Goal: Task Accomplishment & Management: Complete application form

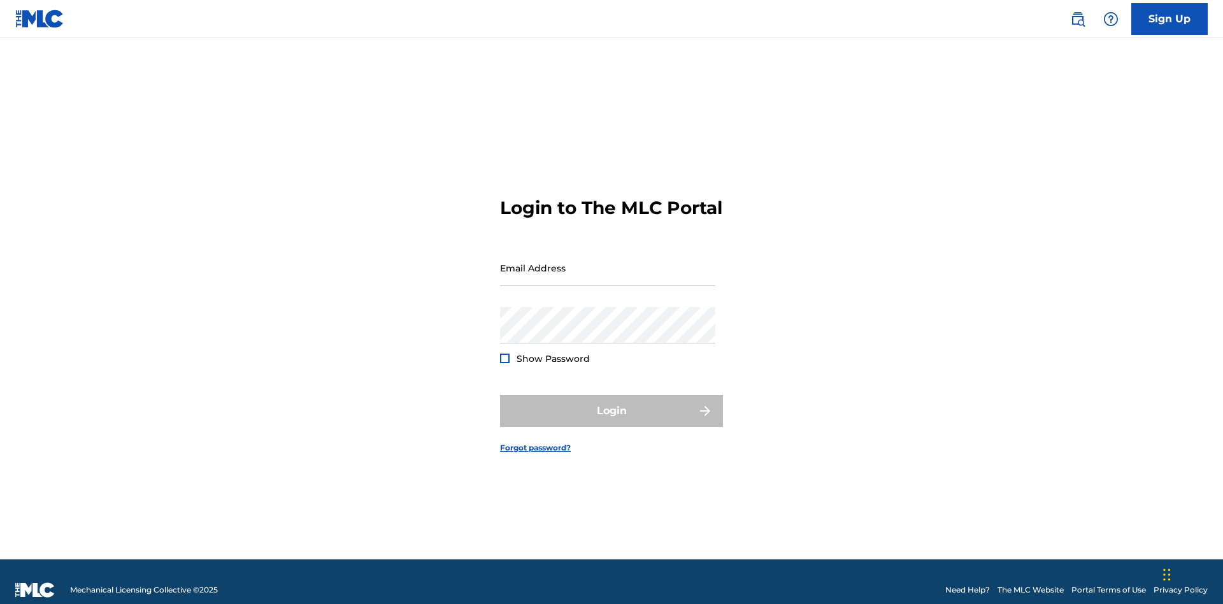
scroll to position [17, 0]
click at [1170, 18] on link "Sign Up" at bounding box center [1169, 19] width 76 height 32
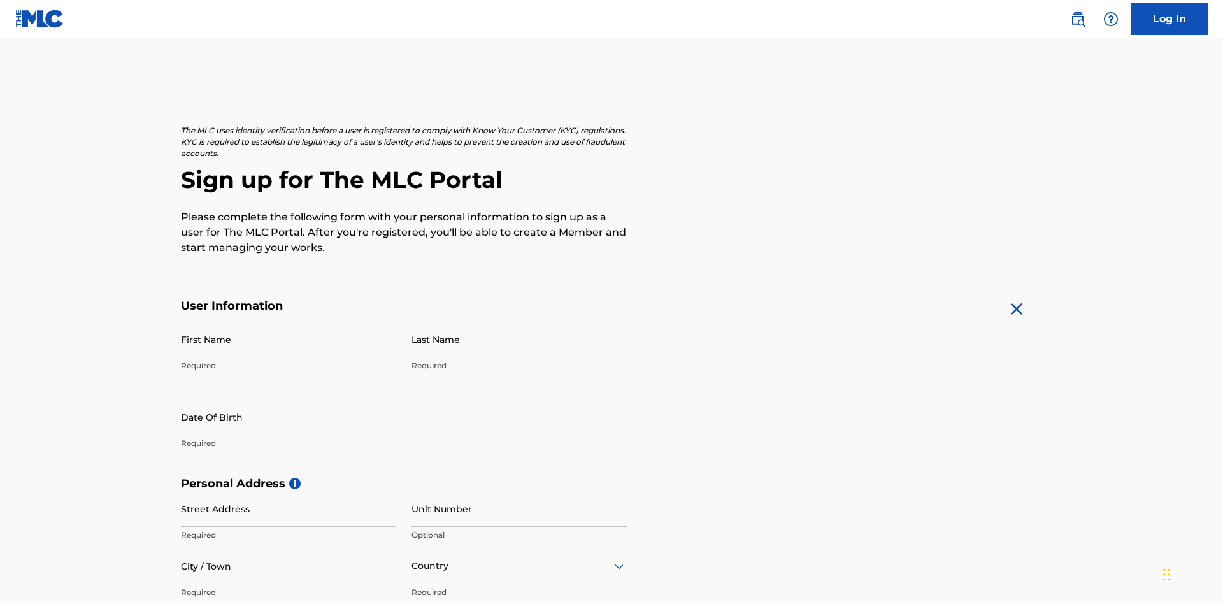
click at [289, 321] on input "First Name" at bounding box center [288, 339] width 215 height 36
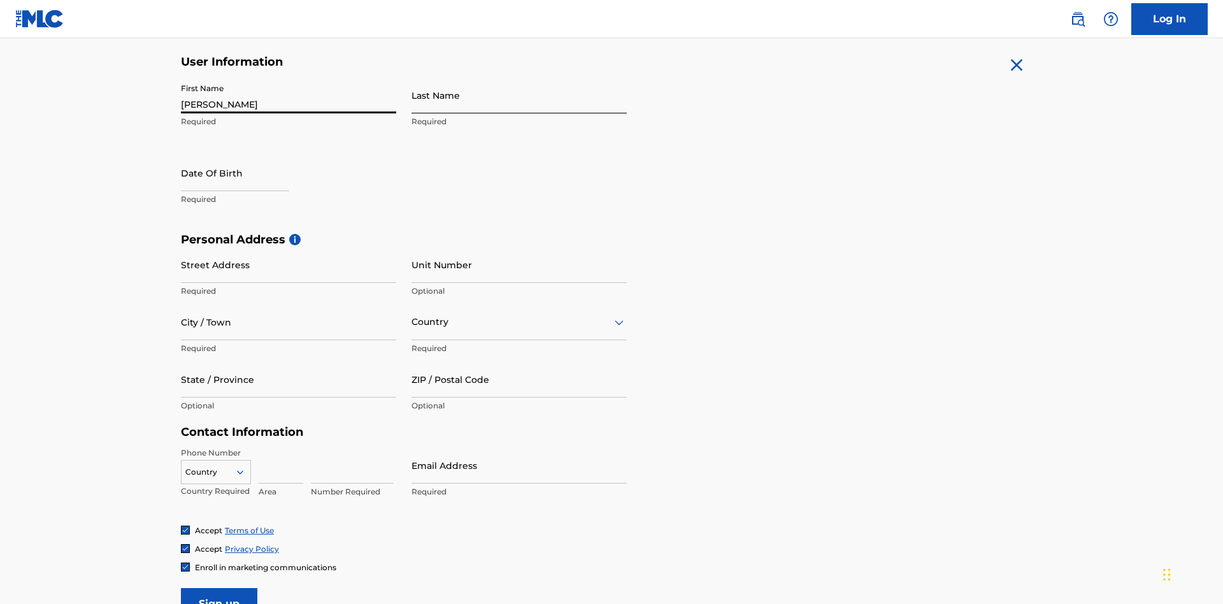
type input "[PERSON_NAME]"
click at [519, 95] on input "Last Name" at bounding box center [519, 95] width 215 height 36
type input "Ribble"
click at [245, 155] on input "text" at bounding box center [235, 173] width 108 height 36
select select "8"
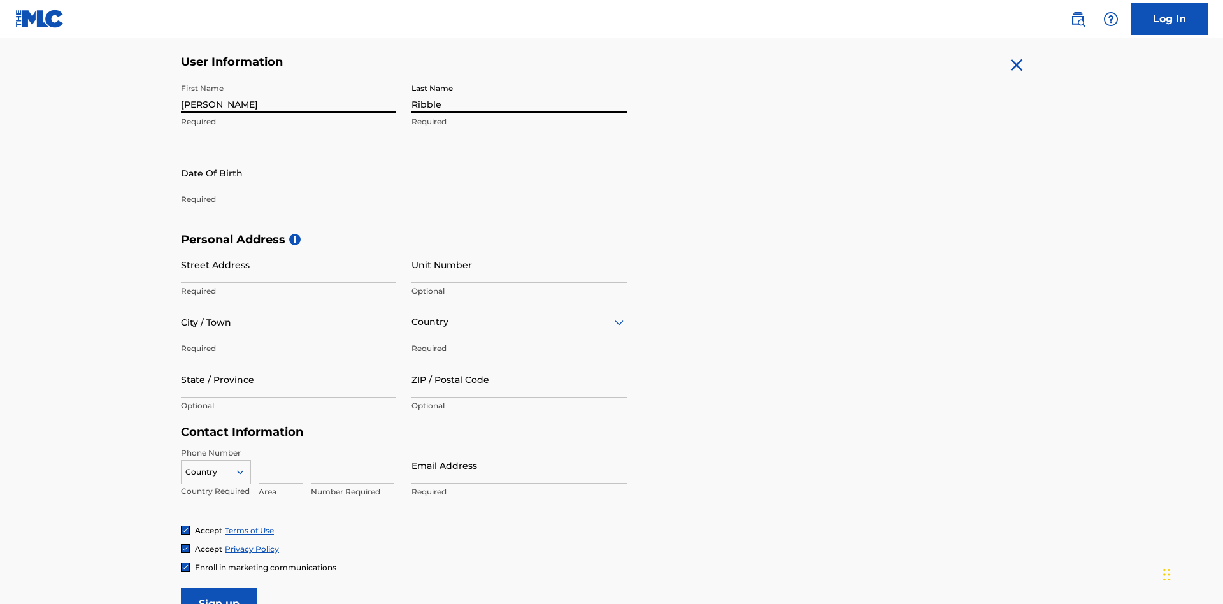
select select "2025"
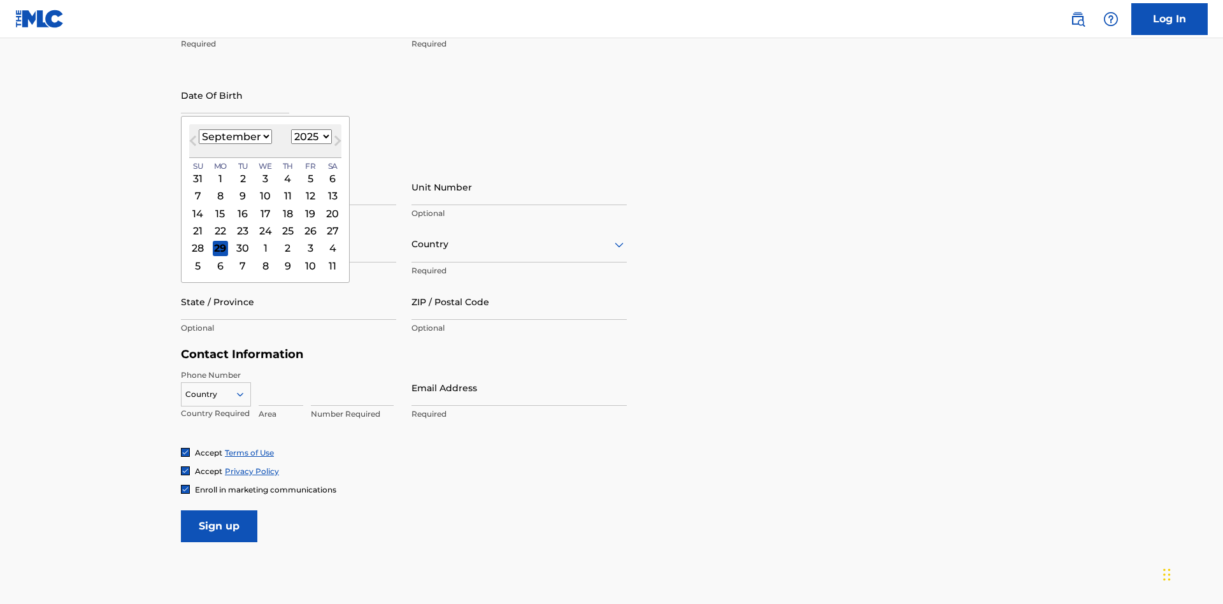
click at [234, 136] on select "January February March April May June July August September October November De…" at bounding box center [235, 136] width 73 height 15
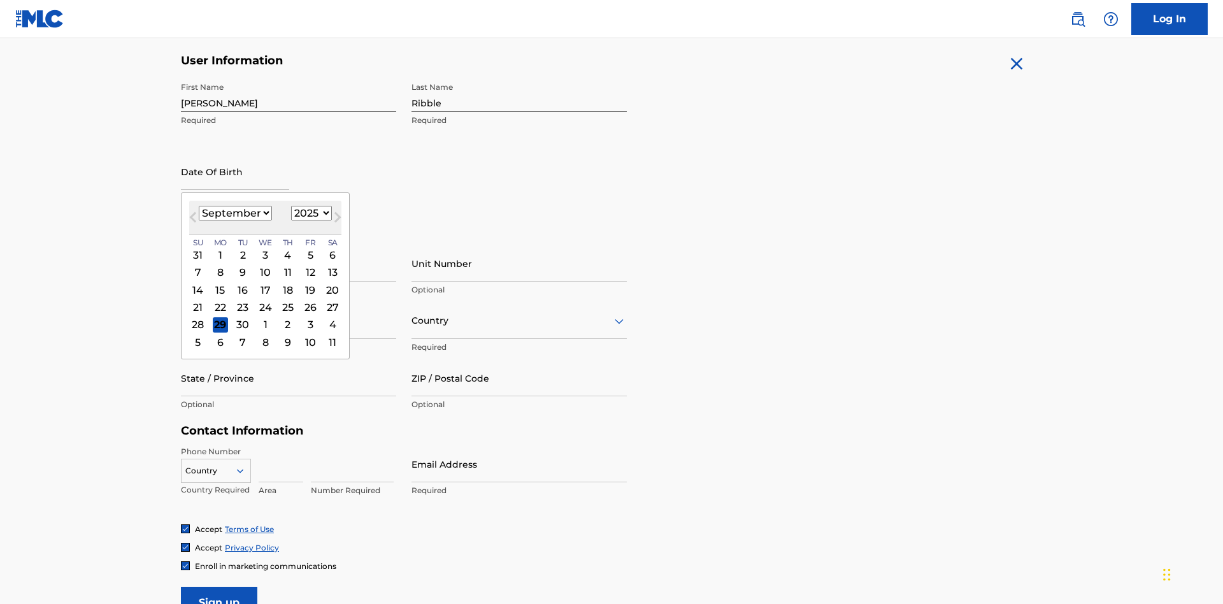
select select "0"
click at [310, 213] on select "1900 1901 1902 1903 1904 1905 1906 1907 1908 1909 1910 1911 1912 1913 1914 1915…" at bounding box center [311, 213] width 41 height 15
select select "1985"
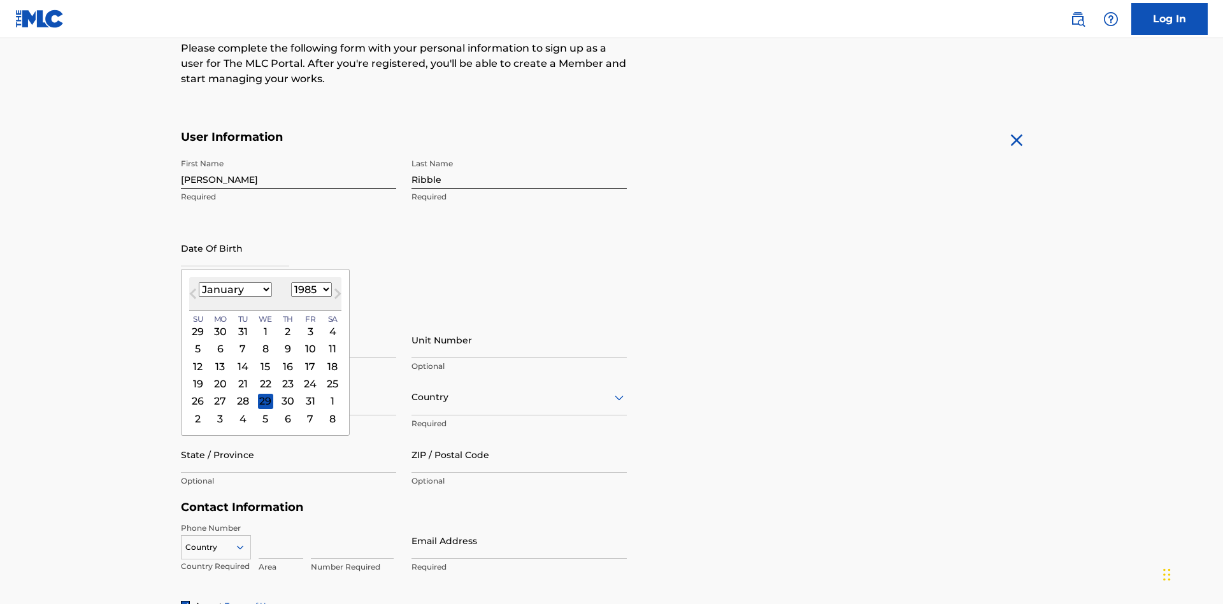
click at [310, 289] on select "1900 1901 1902 1903 1904 1905 1906 1907 1908 1909 1910 1911 1912 1913 1914 1915…" at bounding box center [311, 289] width 41 height 15
click at [242, 341] on div "8" at bounding box center [242, 348] width 15 height 15
type input "January 8 1985"
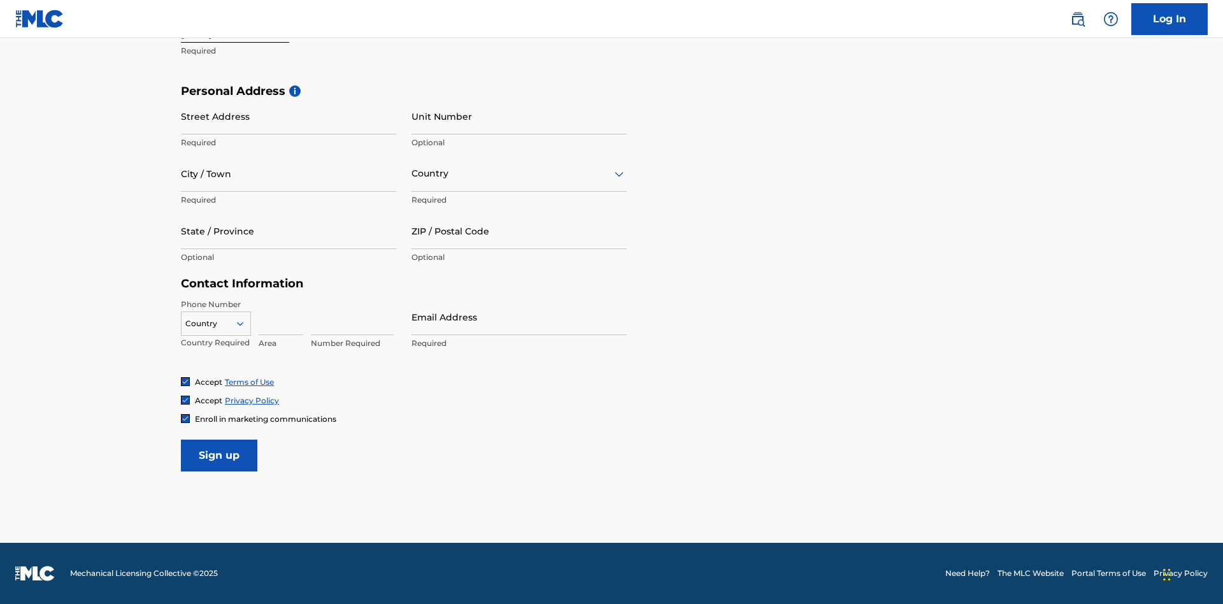
scroll to position [392, 0]
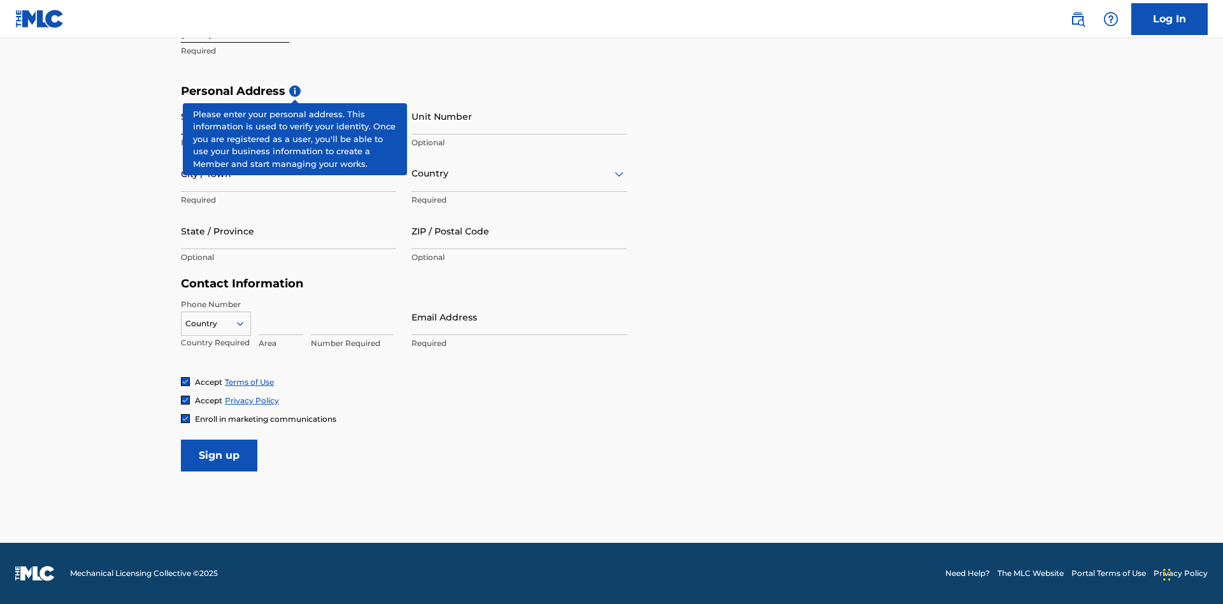
click at [289, 116] on input "Street Address" at bounding box center [288, 116] width 215 height 36
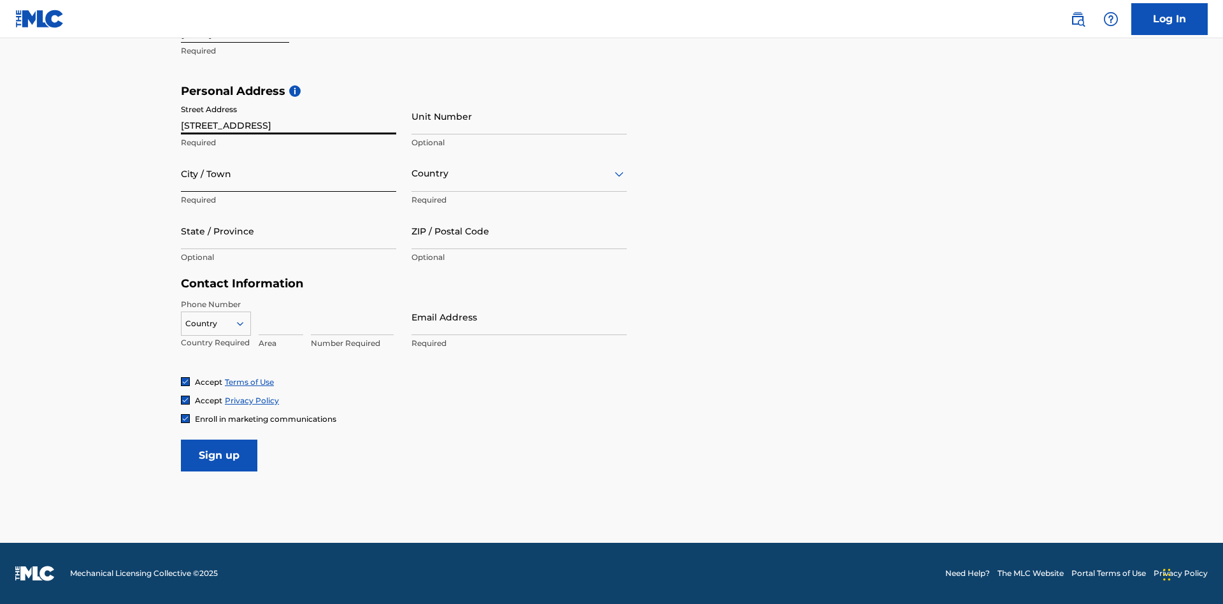
type input "9909 Elks Run Rd"
click at [289, 173] on input "City / Town" at bounding box center [288, 173] width 215 height 36
type input "Roseville"
click at [412, 173] on input "text" at bounding box center [413, 173] width 3 height 13
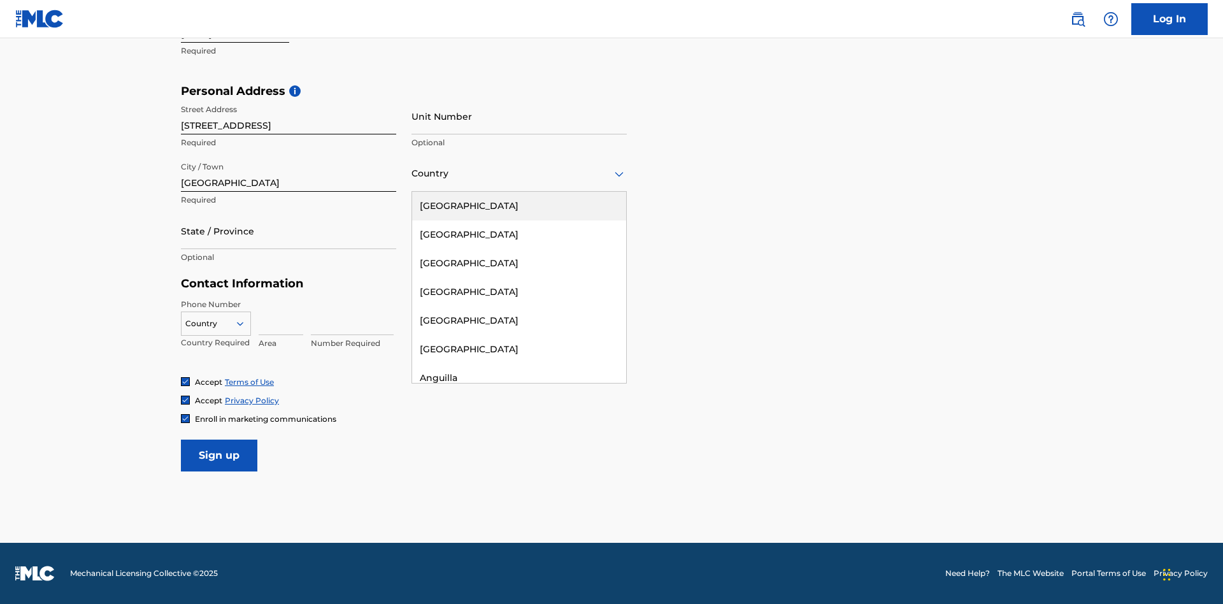
click at [519, 206] on div "United States" at bounding box center [519, 206] width 214 height 29
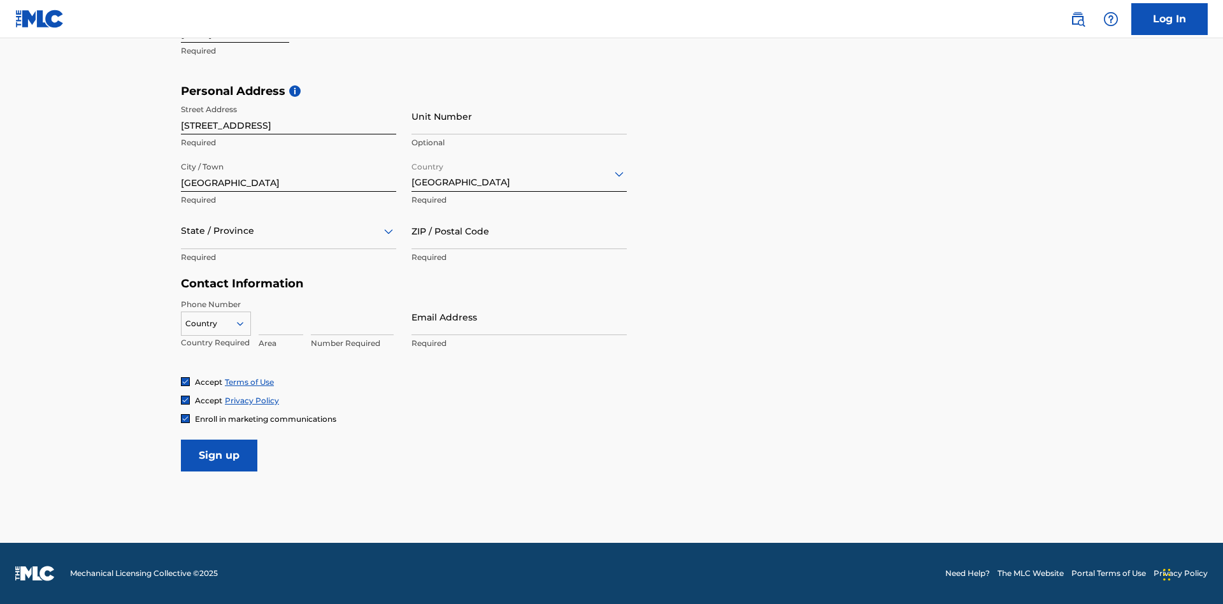
click at [289, 231] on div at bounding box center [288, 231] width 215 height 16
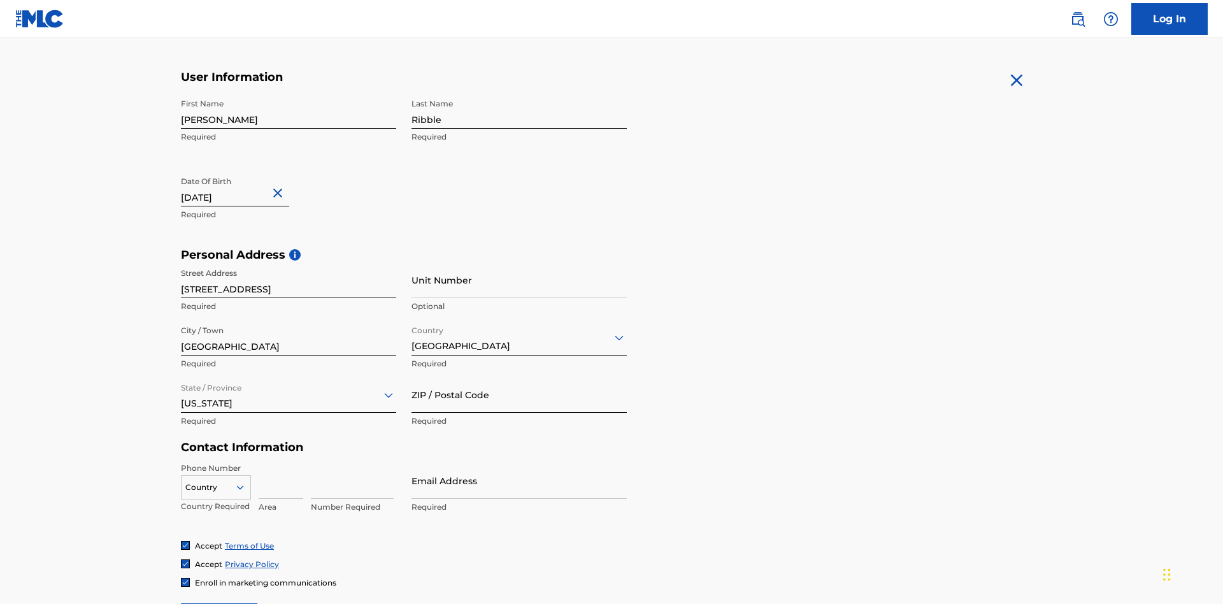
click at [519, 376] on input "ZIP / Postal Code" at bounding box center [519, 394] width 215 height 36
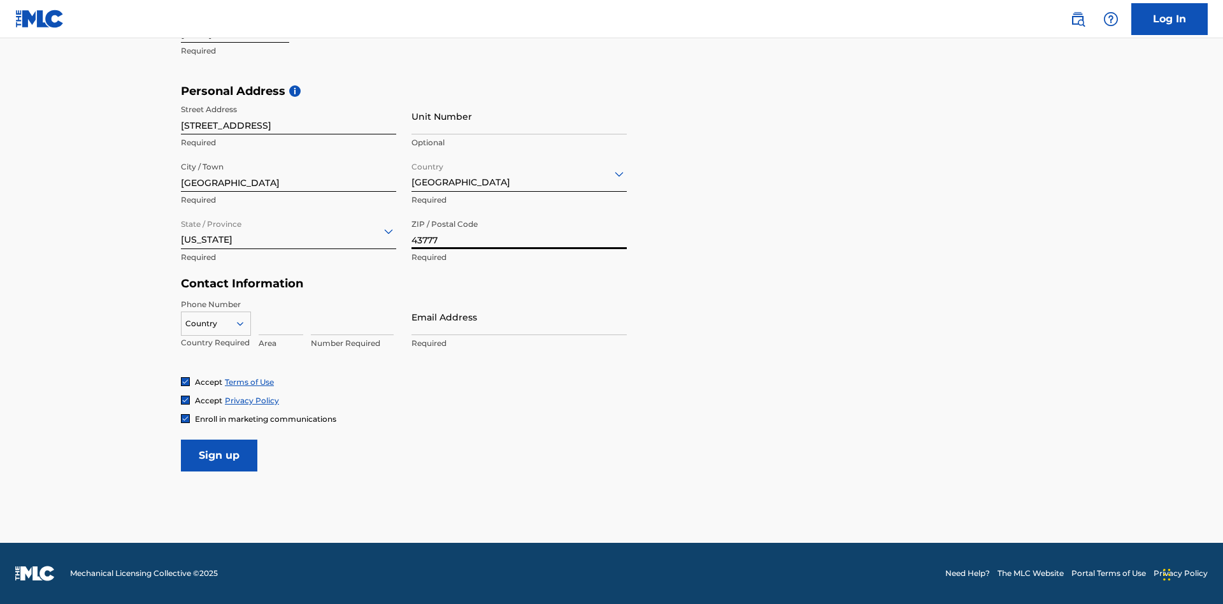
type input "43777"
click at [245, 323] on icon at bounding box center [239, 323] width 11 height 11
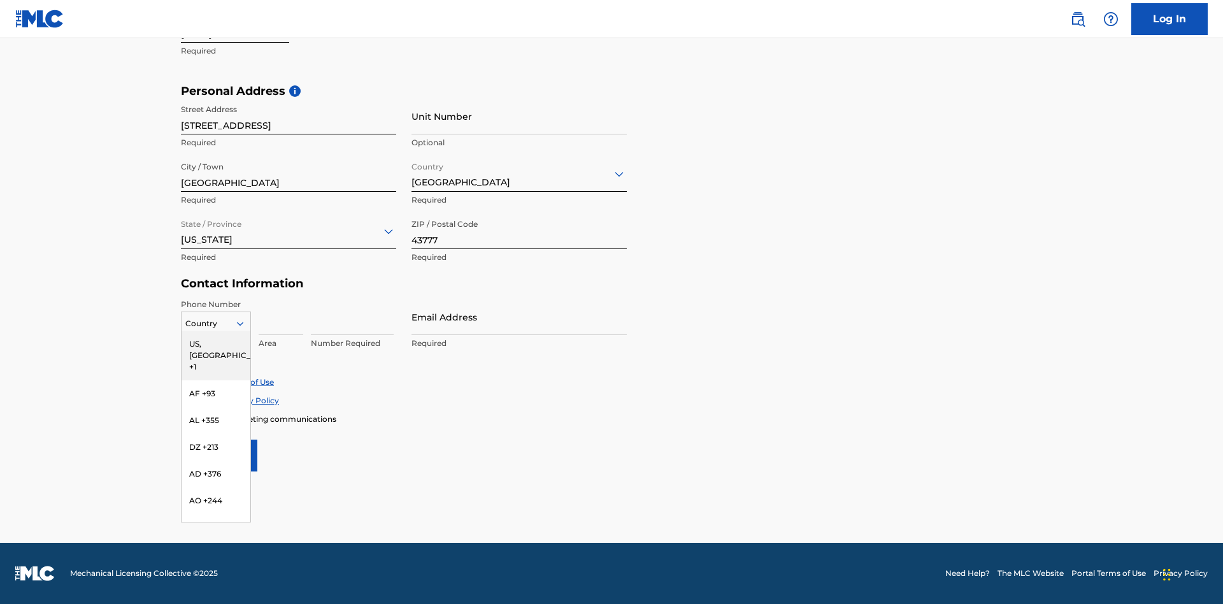
click at [216, 343] on div "US, CA +1" at bounding box center [216, 356] width 69 height 50
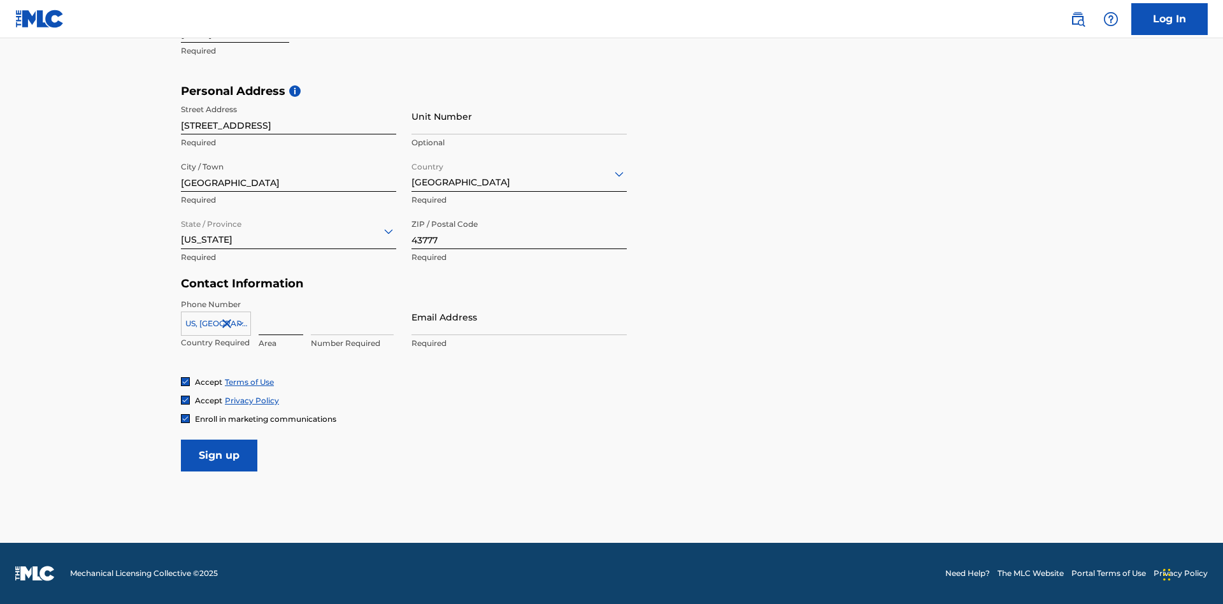
click at [281, 317] on input at bounding box center [281, 317] width 45 height 36
type input "740"
click at [352, 317] on input at bounding box center [352, 317] width 83 height 36
type input "8086351"
click at [519, 317] on input "Email Address" at bounding box center [519, 317] width 215 height 36
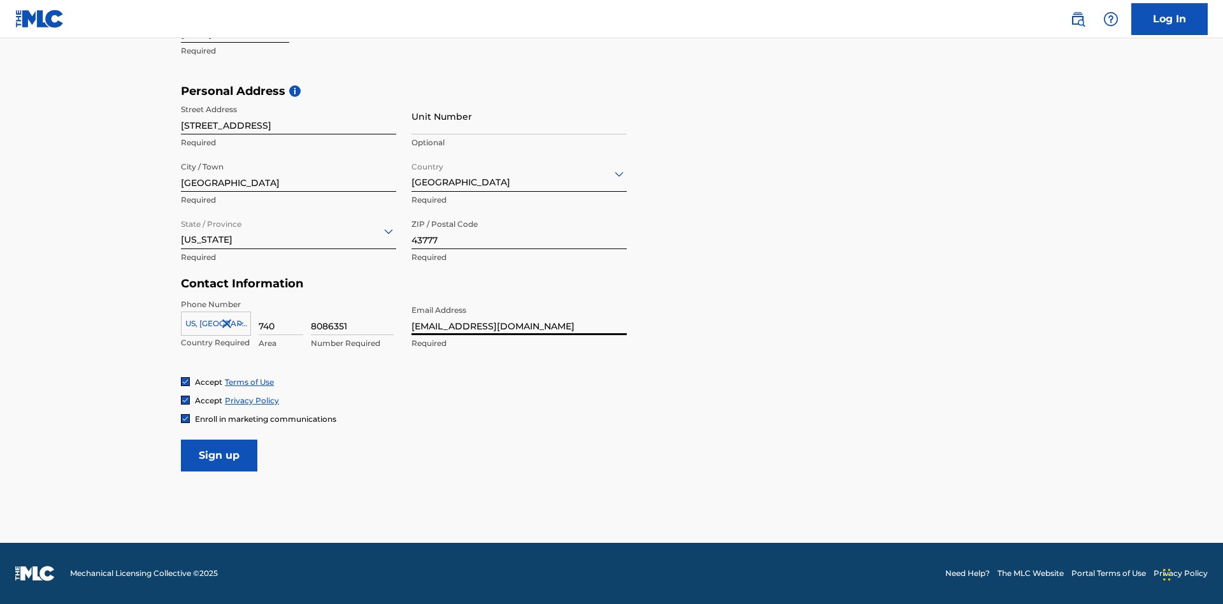
scroll to position [0, 31]
type input "[EMAIL_ADDRESS][DOMAIN_NAME]"
click at [219, 455] on input "Sign up" at bounding box center [219, 456] width 76 height 32
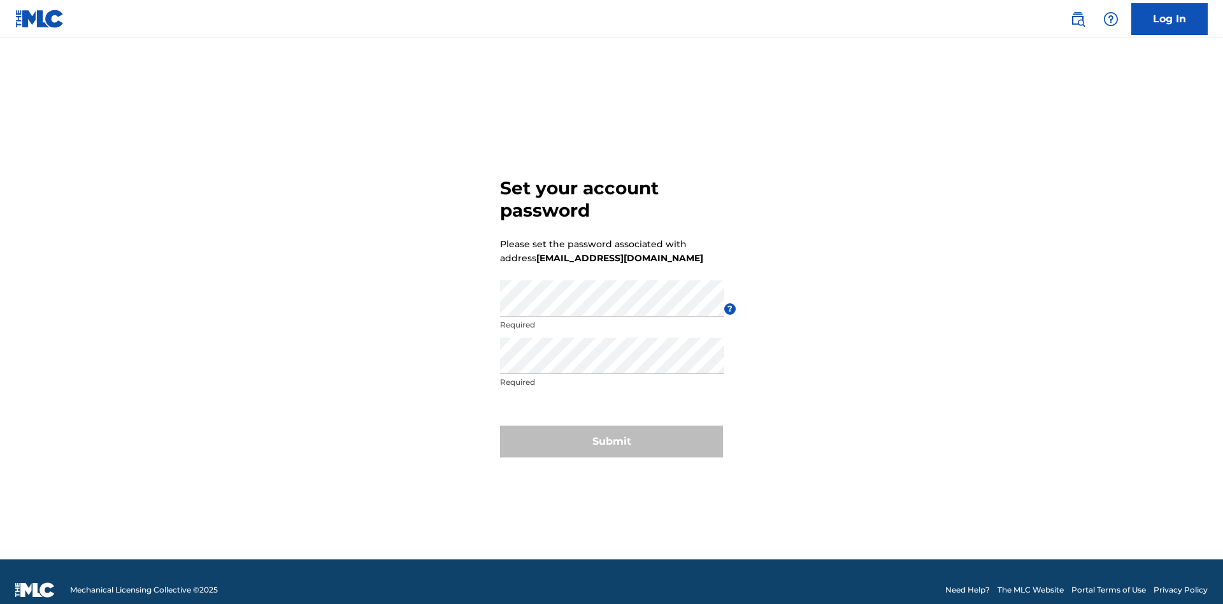
scroll to position [17, 0]
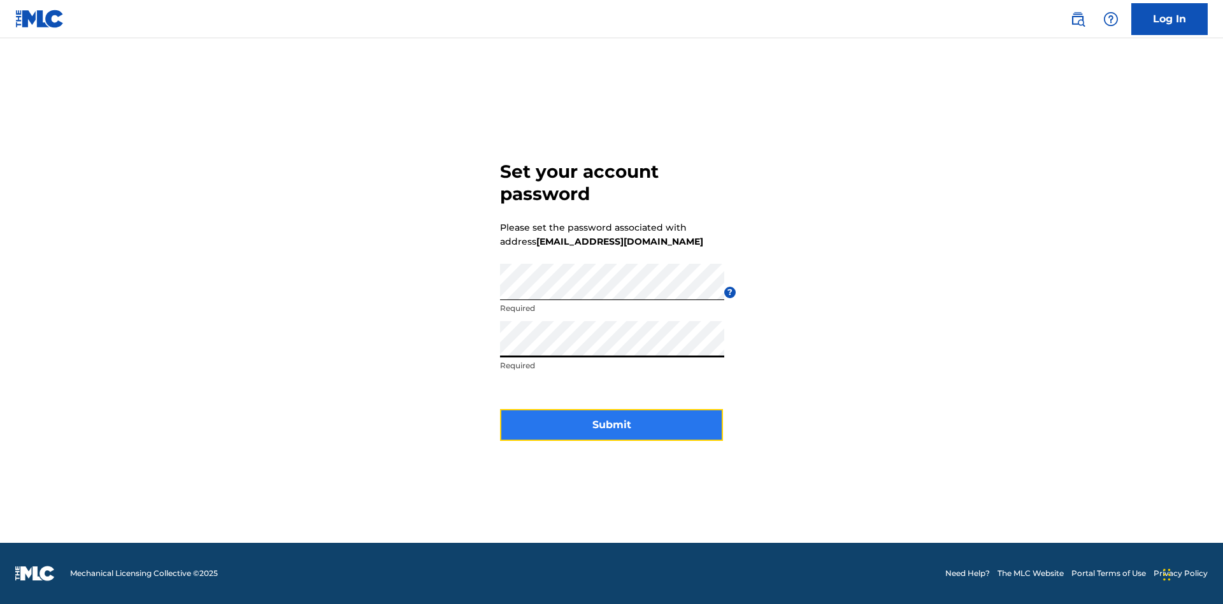
click at [612, 433] on button "Submit" at bounding box center [611, 425] width 223 height 32
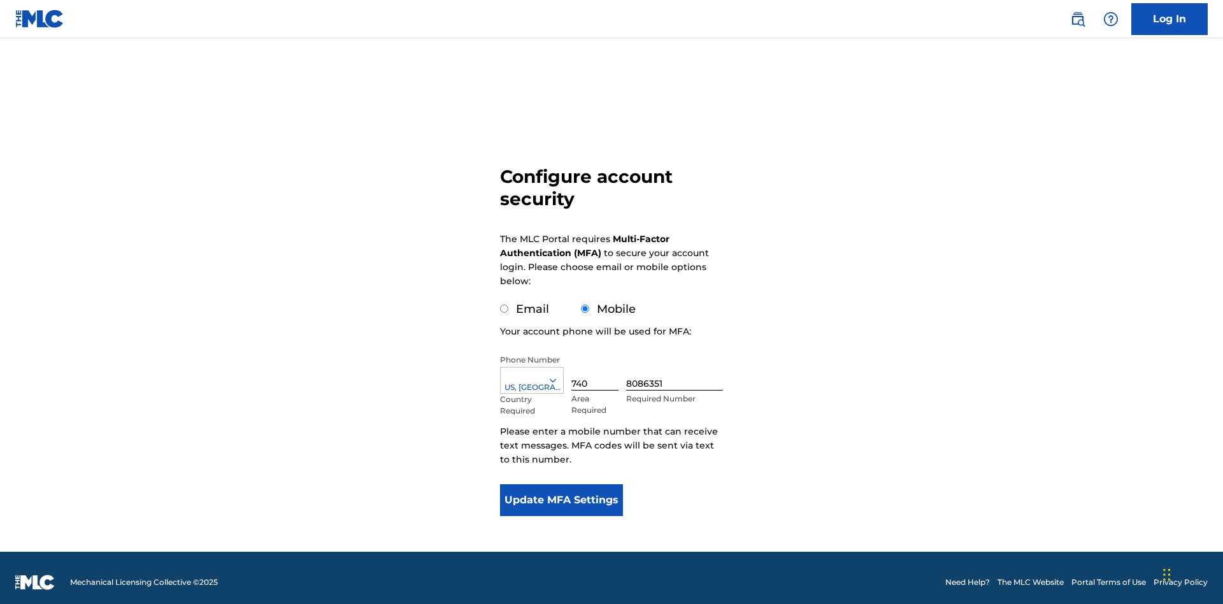
scroll to position [0, 0]
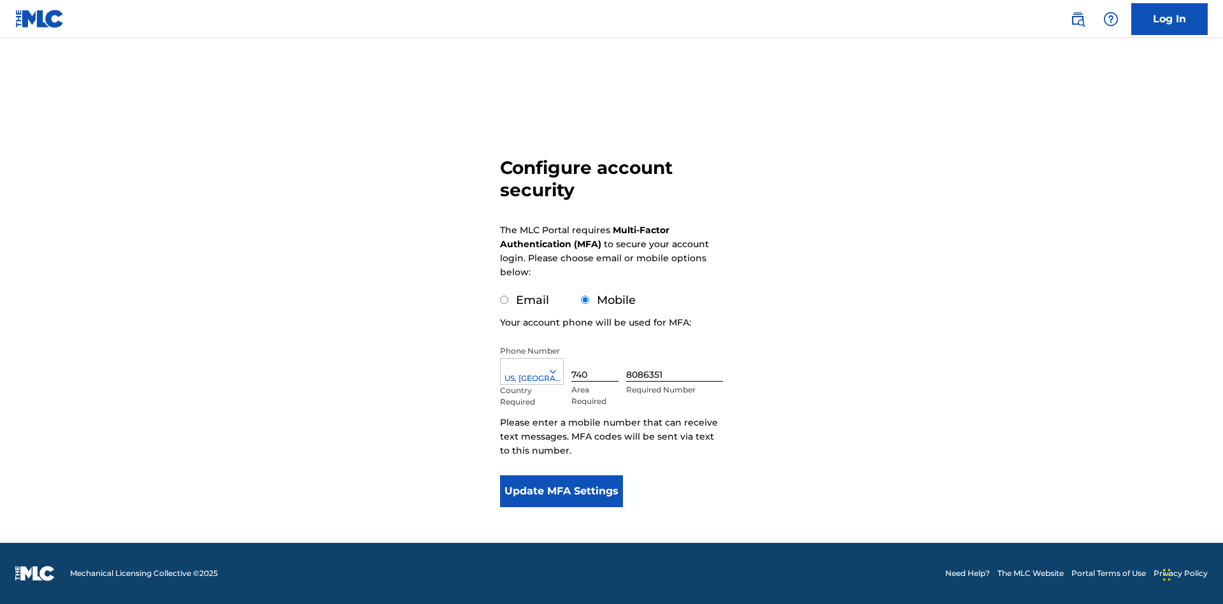
click at [505, 300] on input "Email" at bounding box center [504, 300] width 8 height 8
radio input "true"
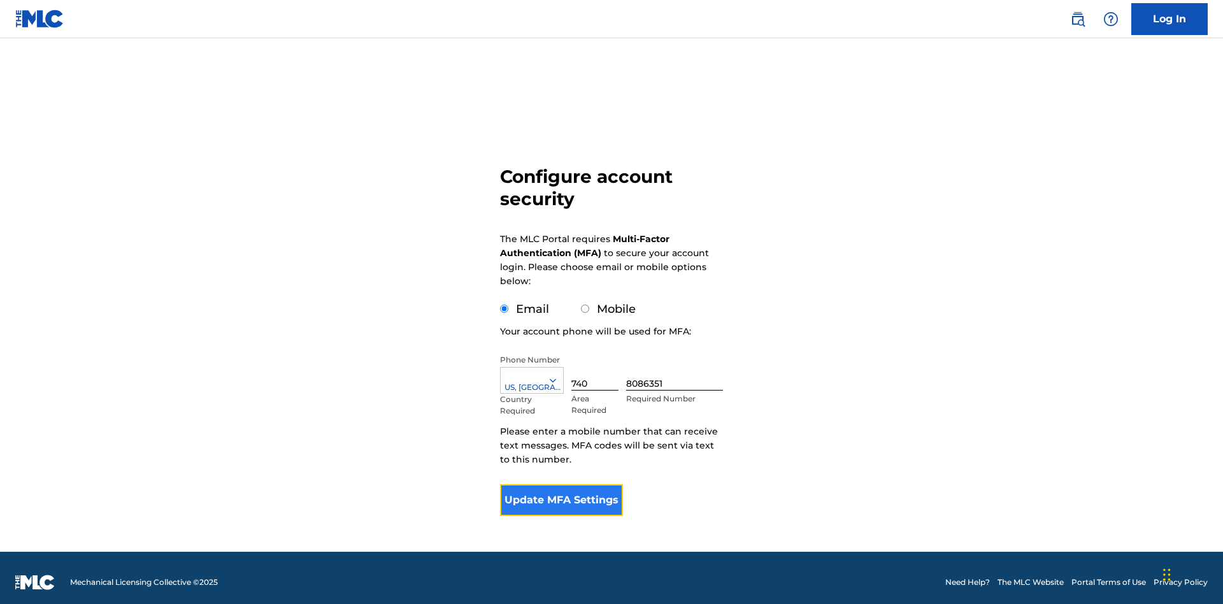
click at [561, 484] on button "Update MFA Settings" at bounding box center [561, 500] width 123 height 32
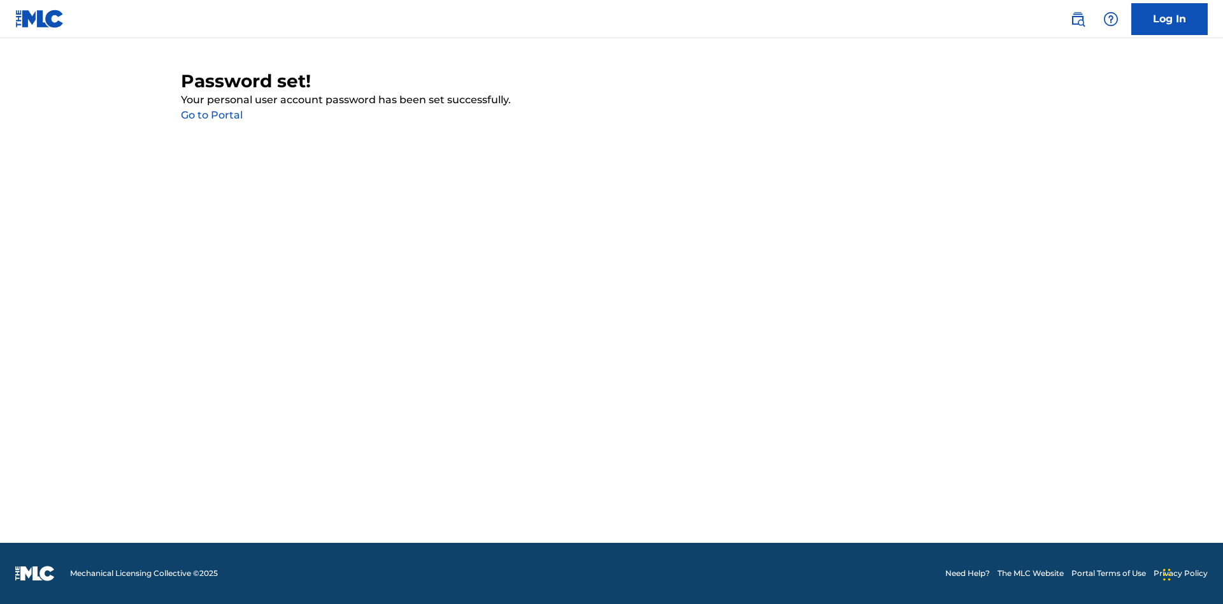
click at [211, 115] on link "Go to Portal" at bounding box center [212, 115] width 62 height 12
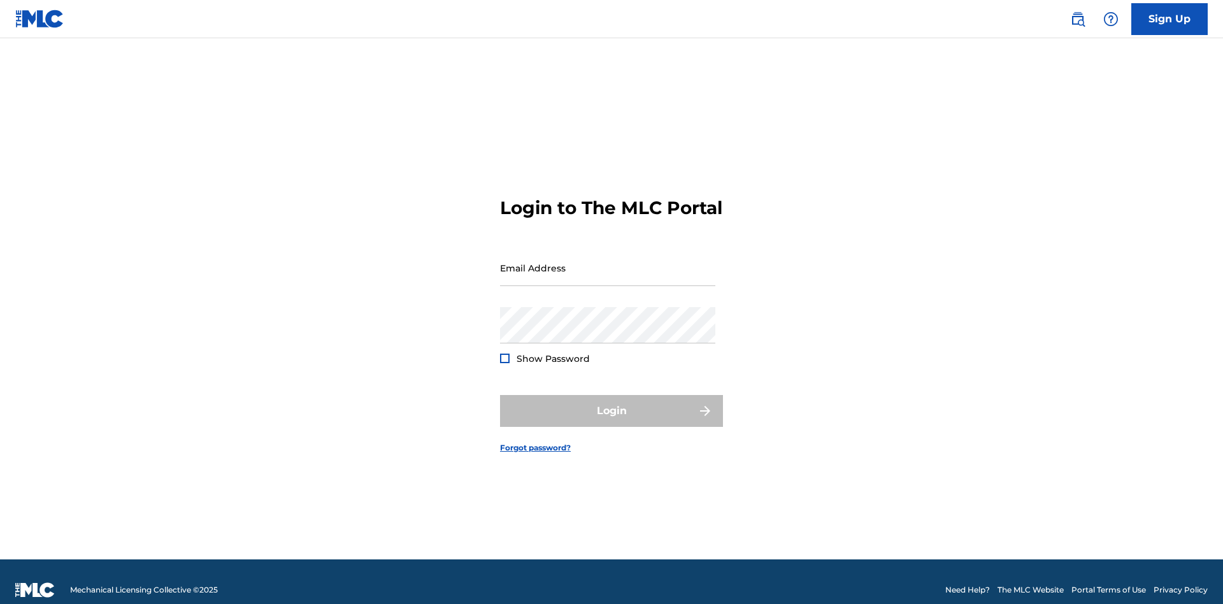
scroll to position [17, 0]
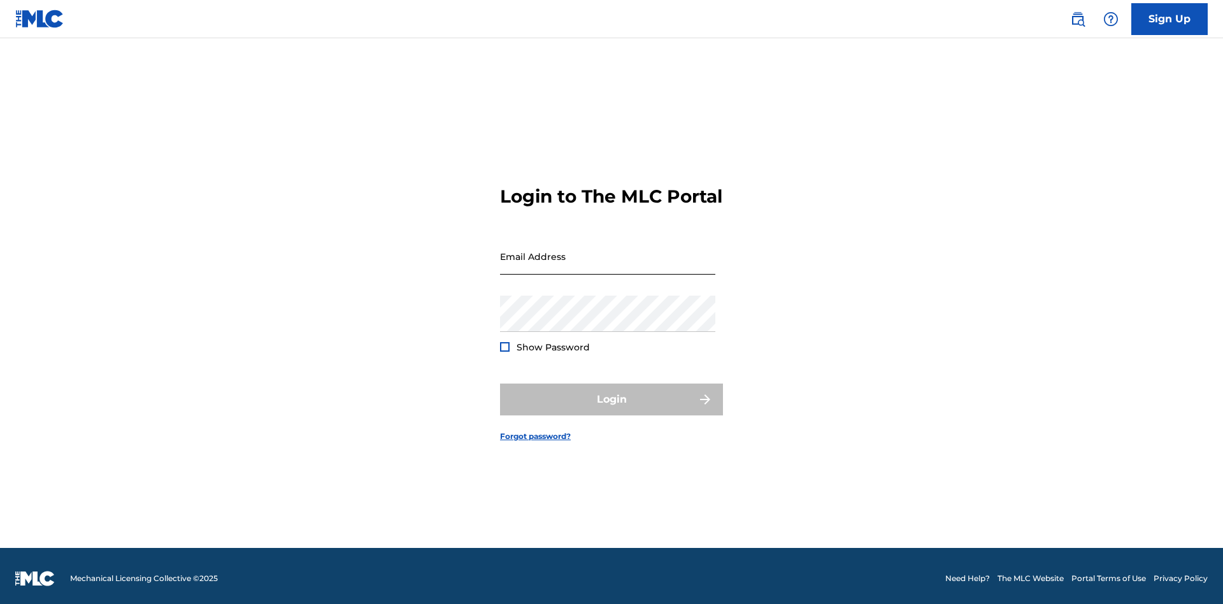
click at [608, 262] on input "Email Address" at bounding box center [607, 256] width 215 height 36
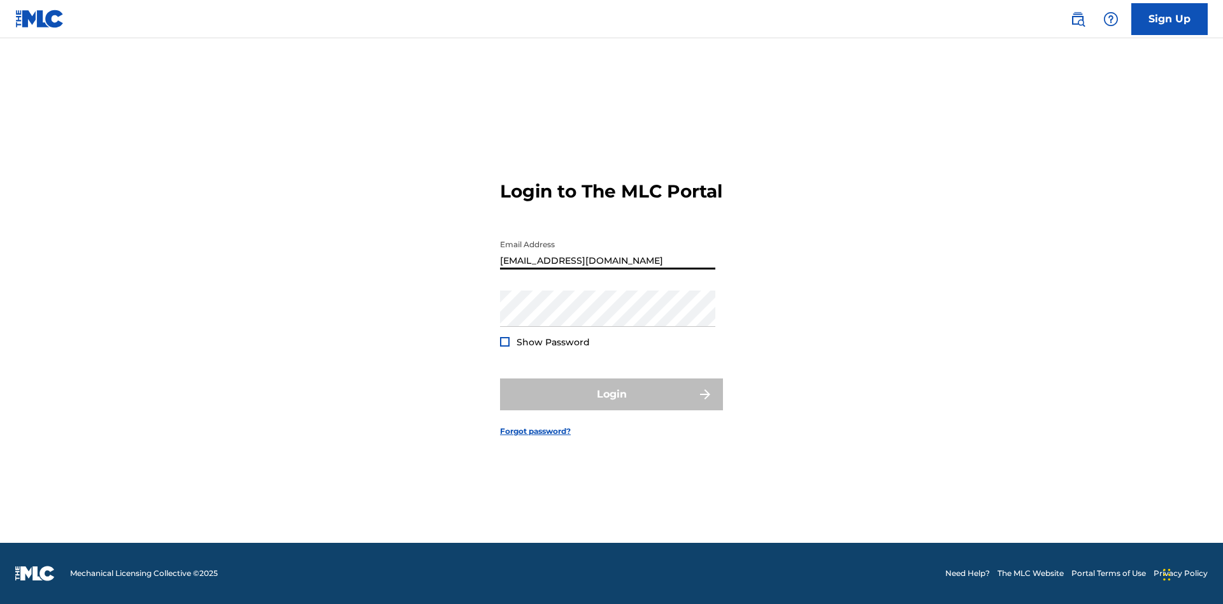
type input "[EMAIL_ADDRESS][DOMAIN_NAME]"
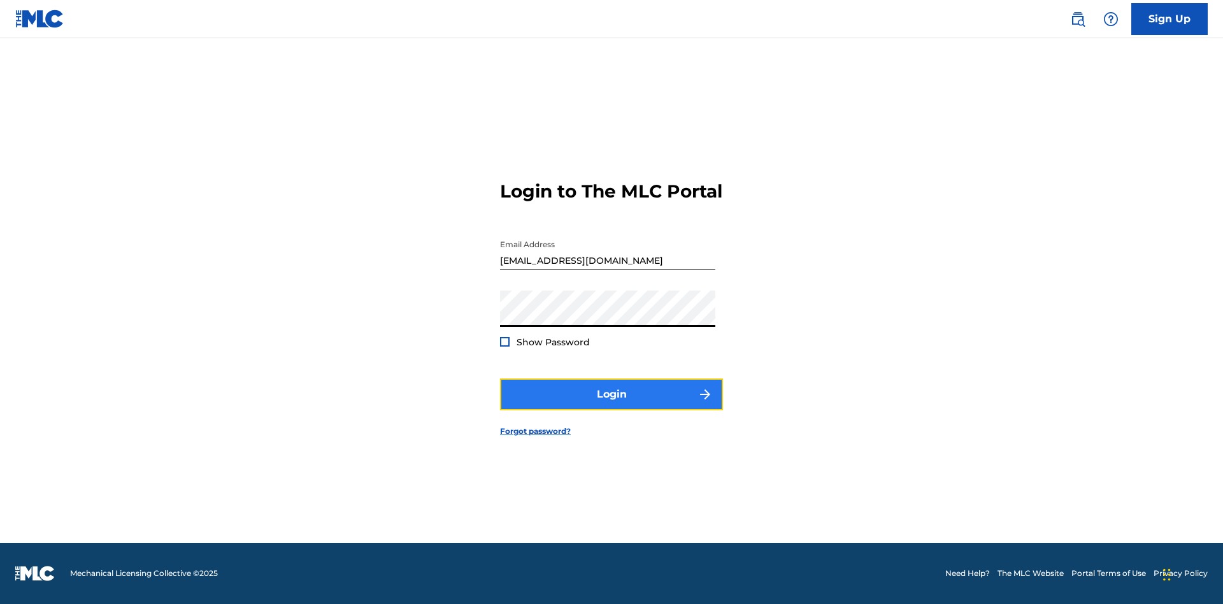
click at [612, 405] on button "Login" at bounding box center [611, 394] width 223 height 32
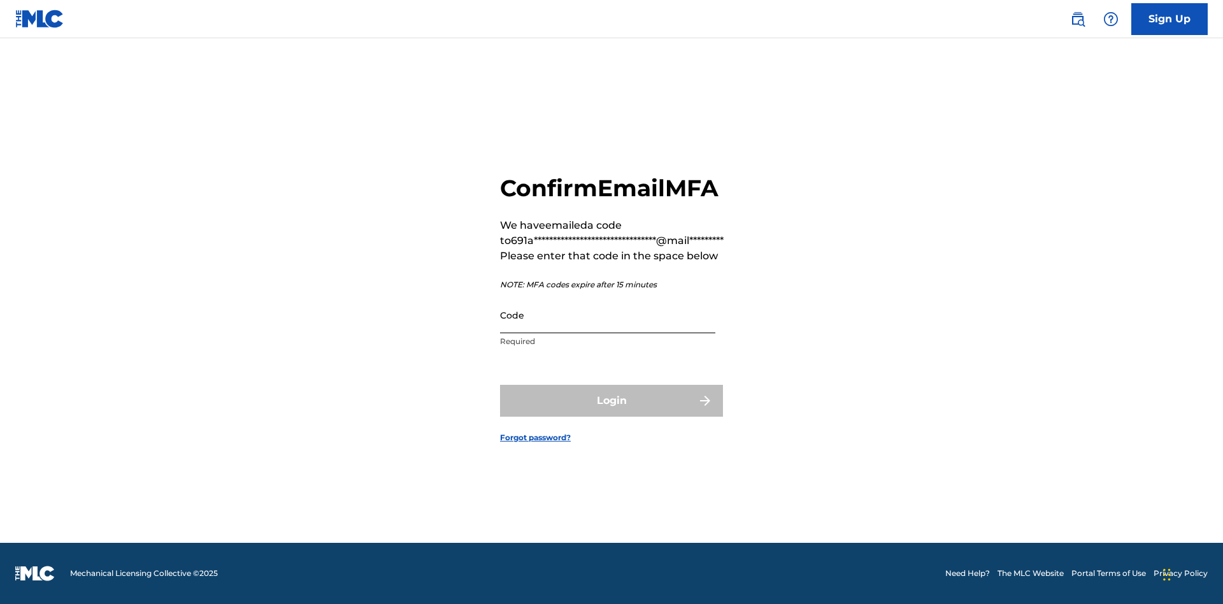
click at [608, 329] on input "Code" at bounding box center [607, 315] width 215 height 36
type input "961024"
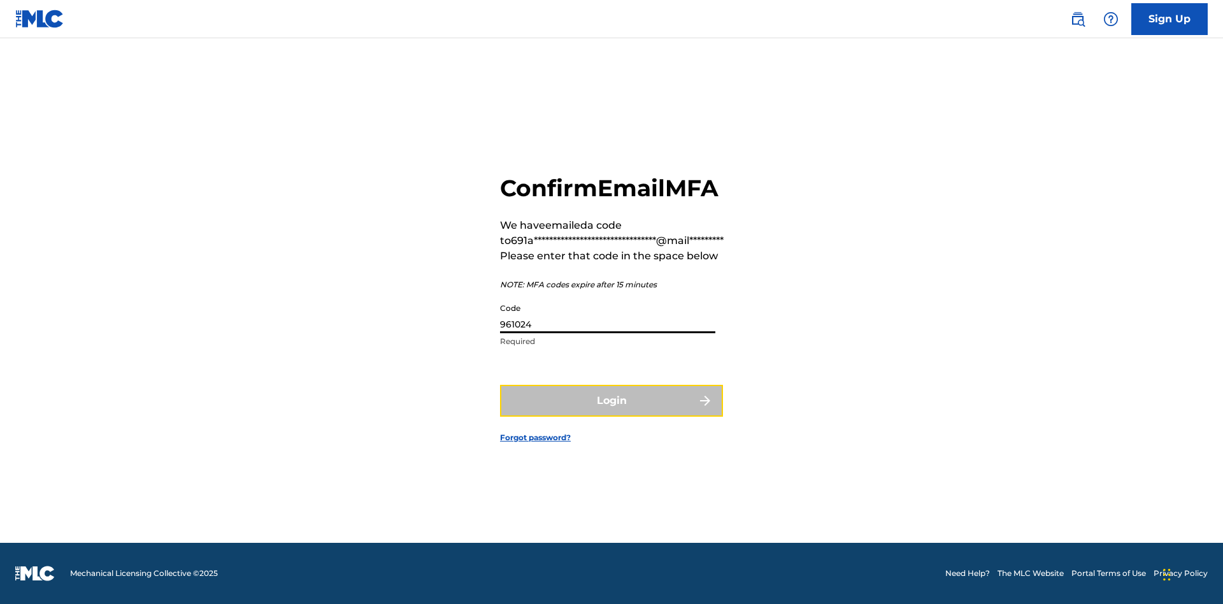
click at [612, 415] on button "Login" at bounding box center [611, 401] width 223 height 32
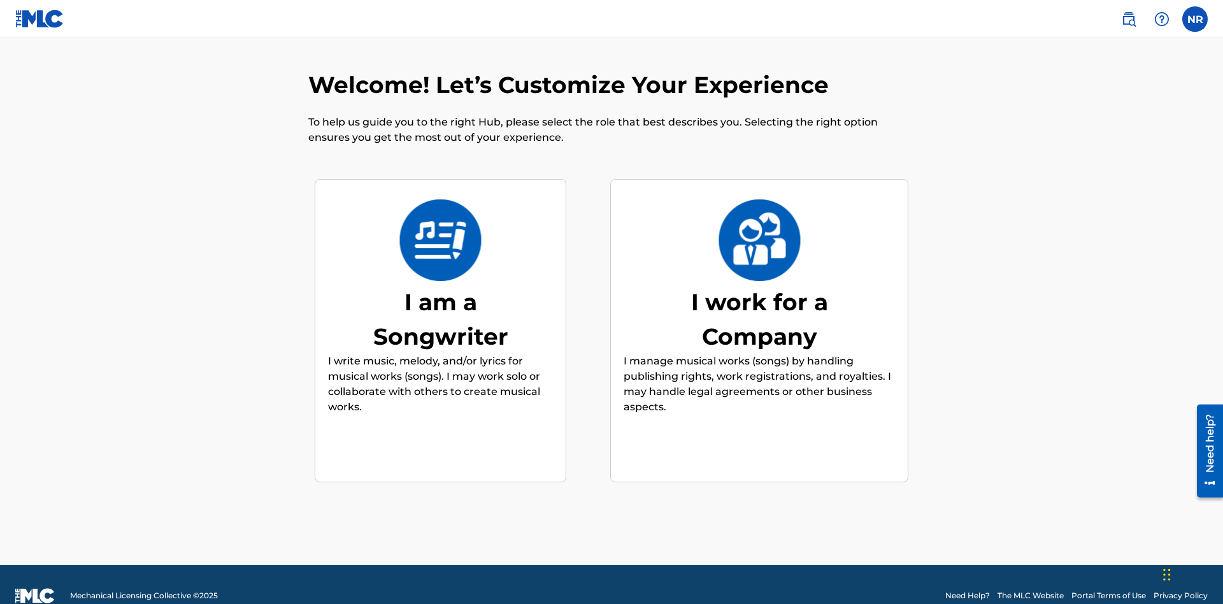
click at [440, 296] on div "I am a Songwriter" at bounding box center [440, 319] width 191 height 69
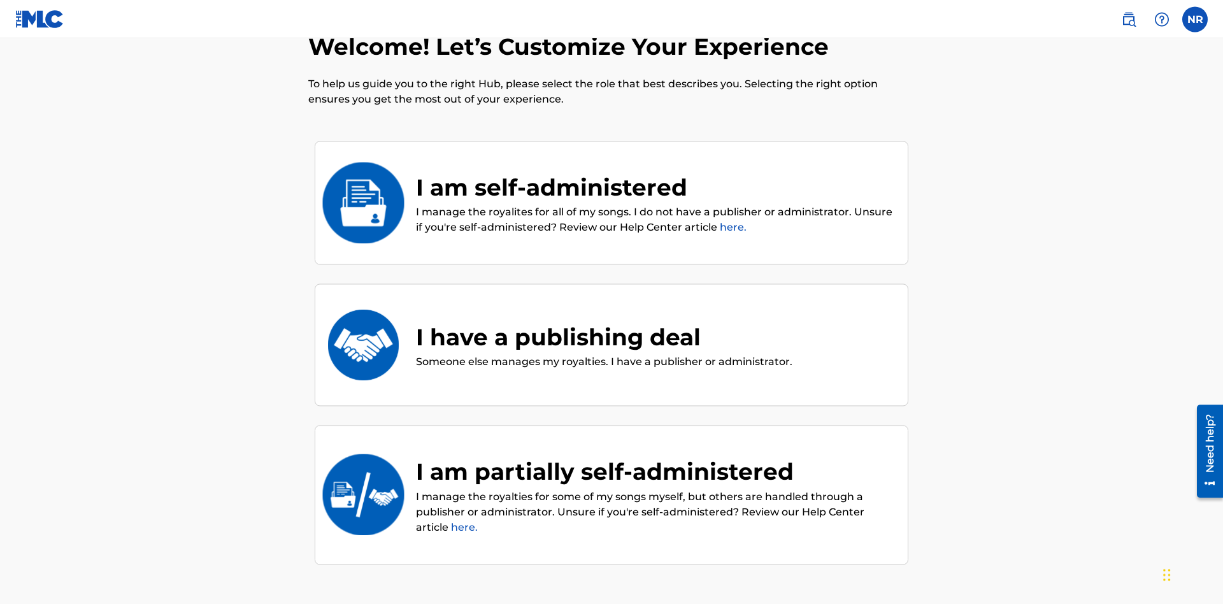
click at [655, 454] on div "I am partially self-administered" at bounding box center [655, 471] width 479 height 34
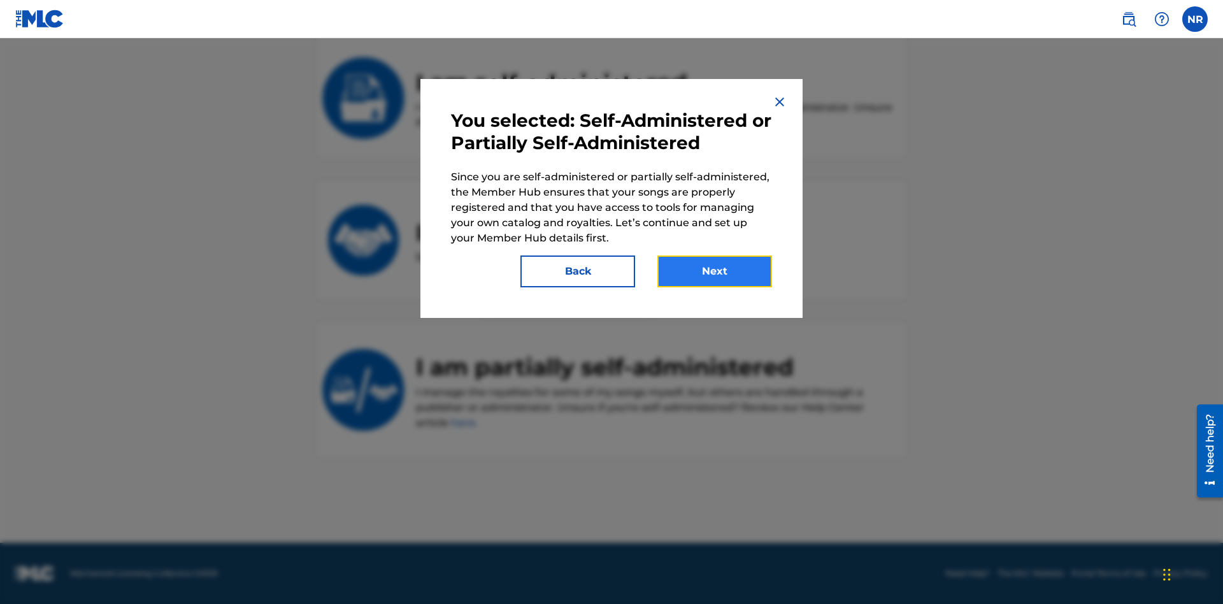
click at [715, 271] on button "Next" at bounding box center [714, 271] width 115 height 32
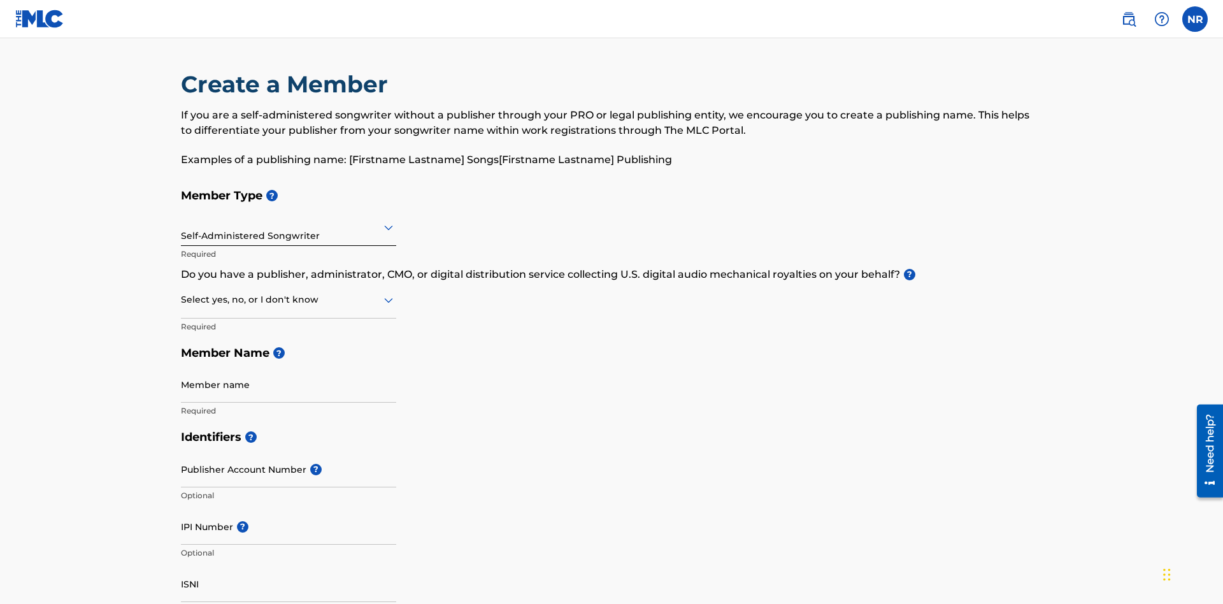
scroll to position [64, 0]
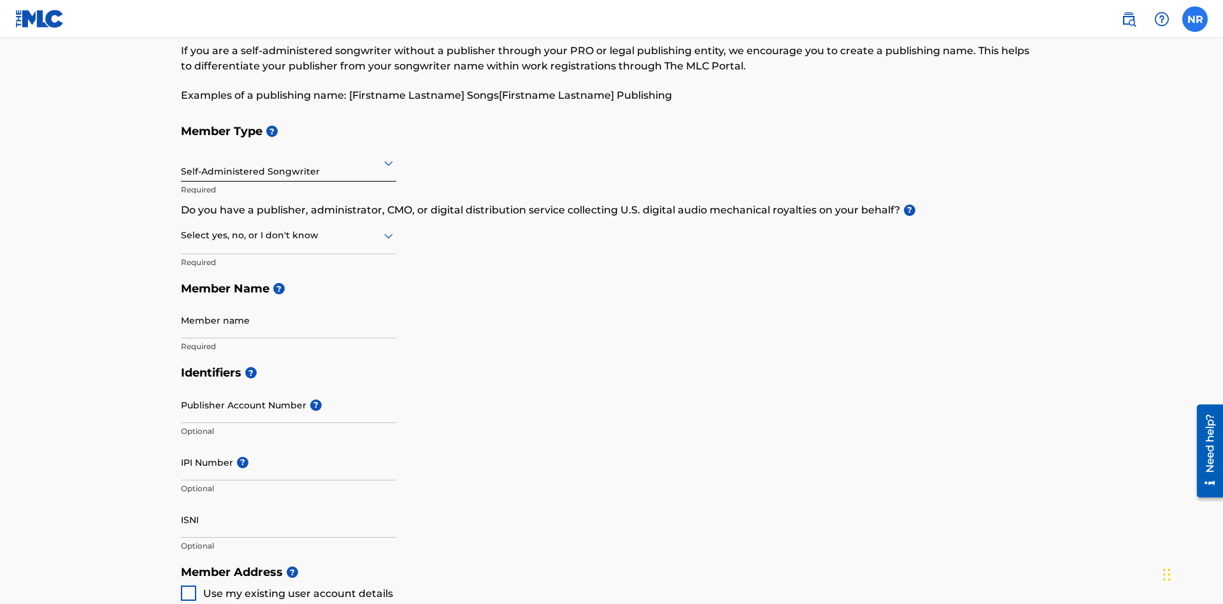
click at [1195, 18] on label at bounding box center [1194, 18] width 25 height 25
click at [1195, 19] on input "NR [PERSON_NAME] [EMAIL_ADDRESS][DOMAIN_NAME] Notification Preferences Profile …" at bounding box center [1195, 19] width 0 height 0
click at [1071, 180] on p "Log out" at bounding box center [1072, 180] width 30 height 11
click at [1195, 19] on input "NR [PERSON_NAME] [EMAIL_ADDRESS][DOMAIN_NAME] Notification Preferences Profile …" at bounding box center [1195, 19] width 0 height 0
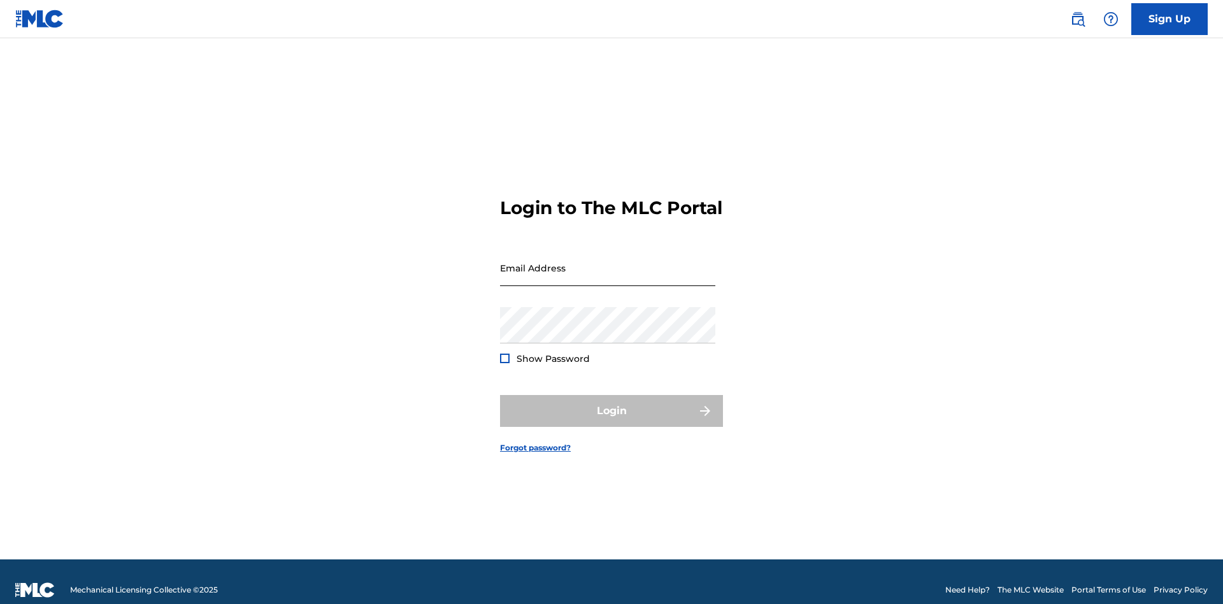
click at [608, 262] on input "Email Address" at bounding box center [607, 268] width 215 height 36
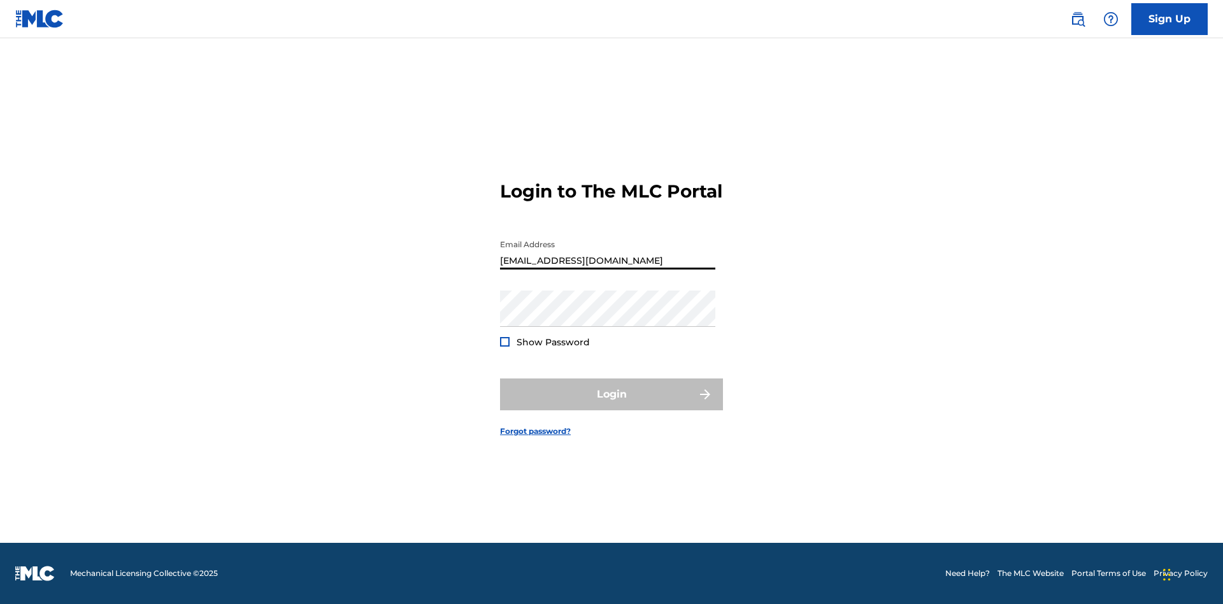
type input "[EMAIL_ADDRESS][DOMAIN_NAME]"
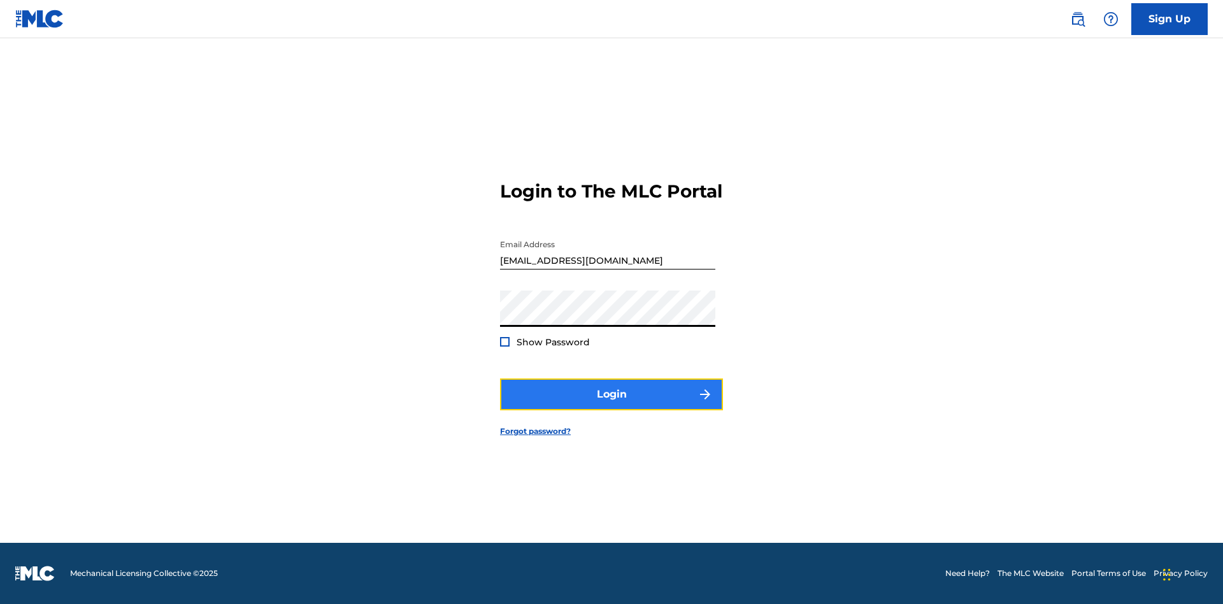
click at [612, 405] on button "Login" at bounding box center [611, 394] width 223 height 32
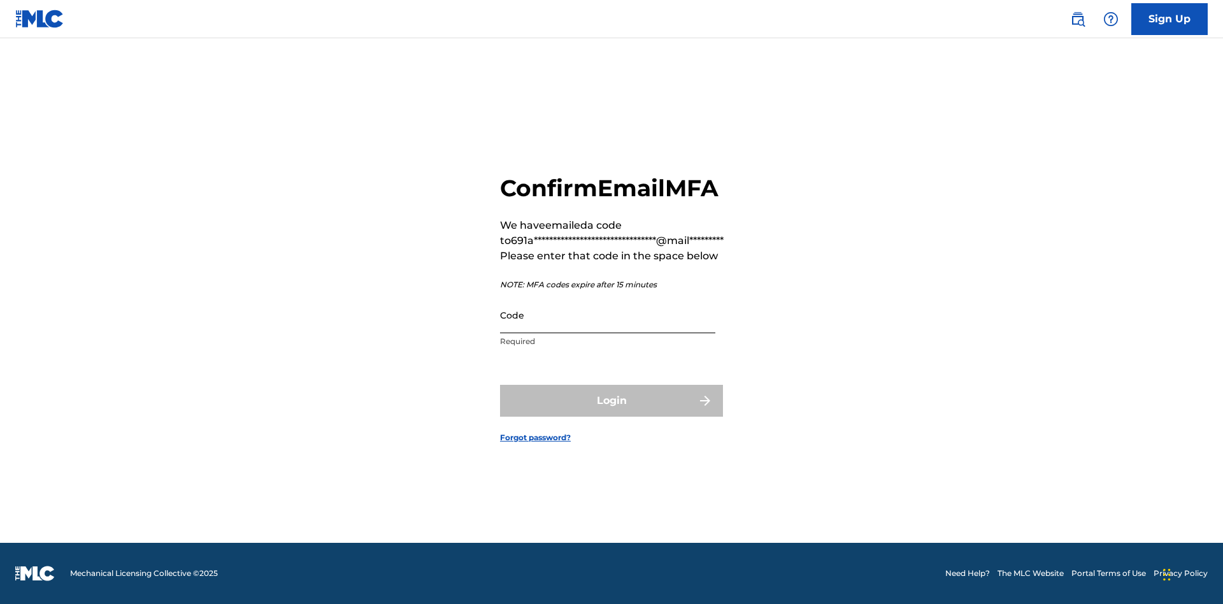
click at [608, 329] on input "Code" at bounding box center [607, 315] width 215 height 36
type input "258477"
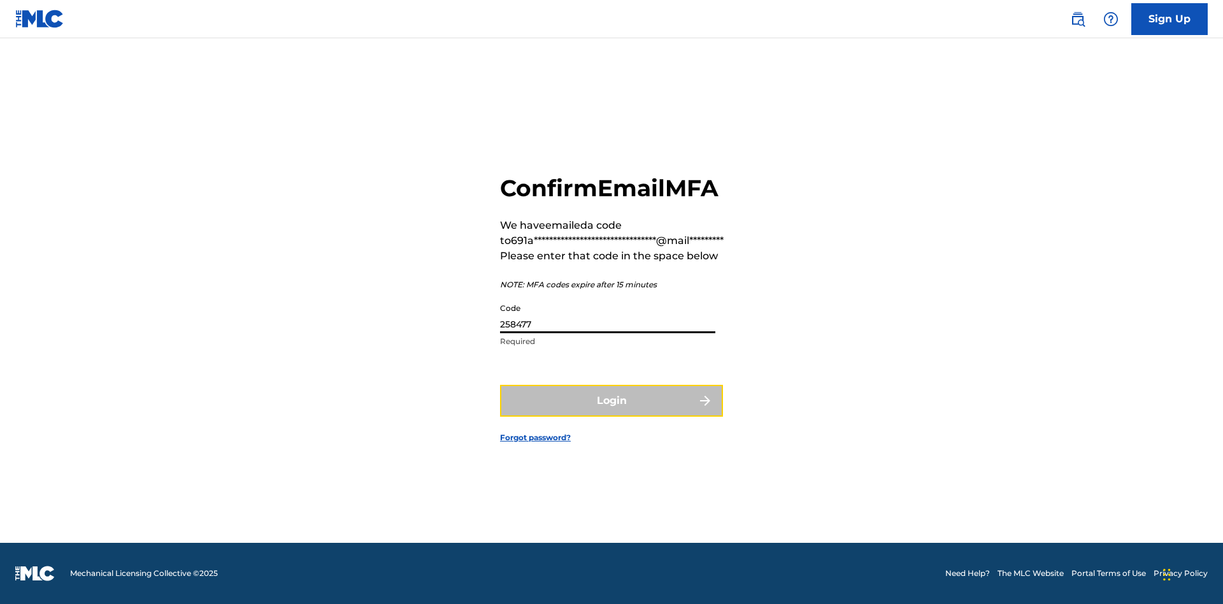
click at [612, 415] on button "Login" at bounding box center [611, 401] width 223 height 32
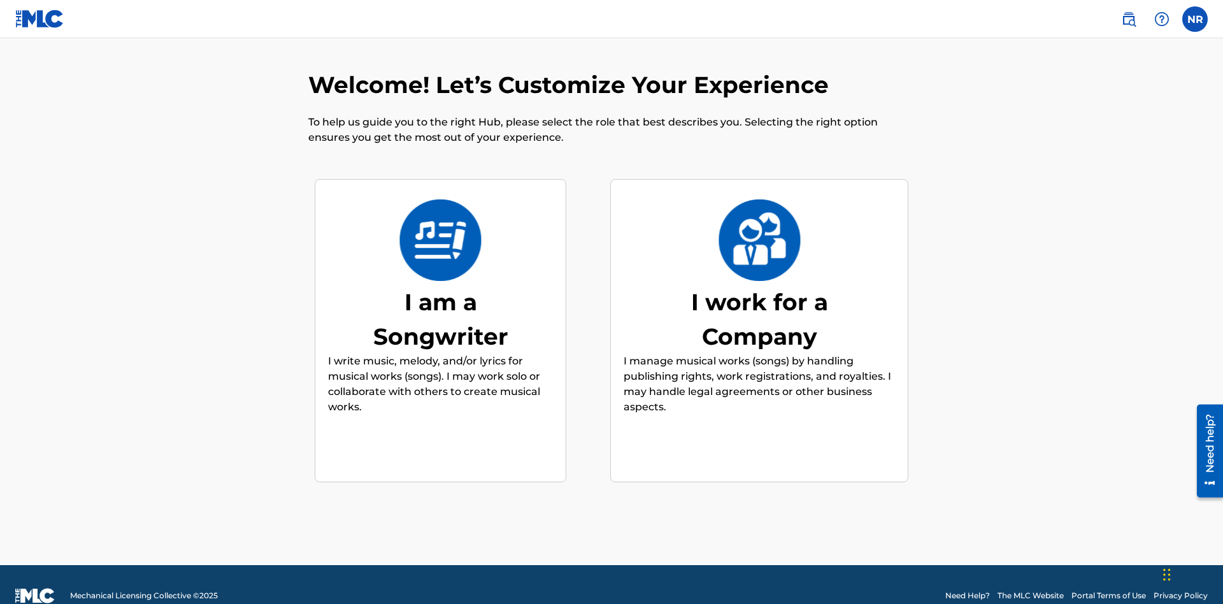
click at [759, 296] on div "I work for a Company" at bounding box center [759, 319] width 191 height 69
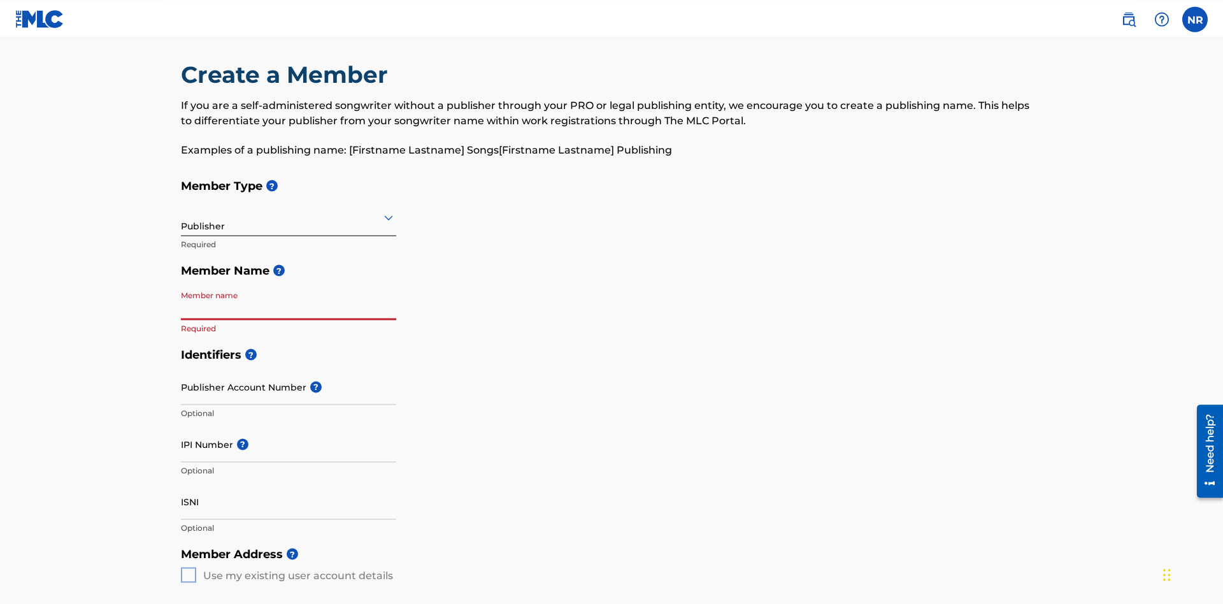
scroll to position [64, 0]
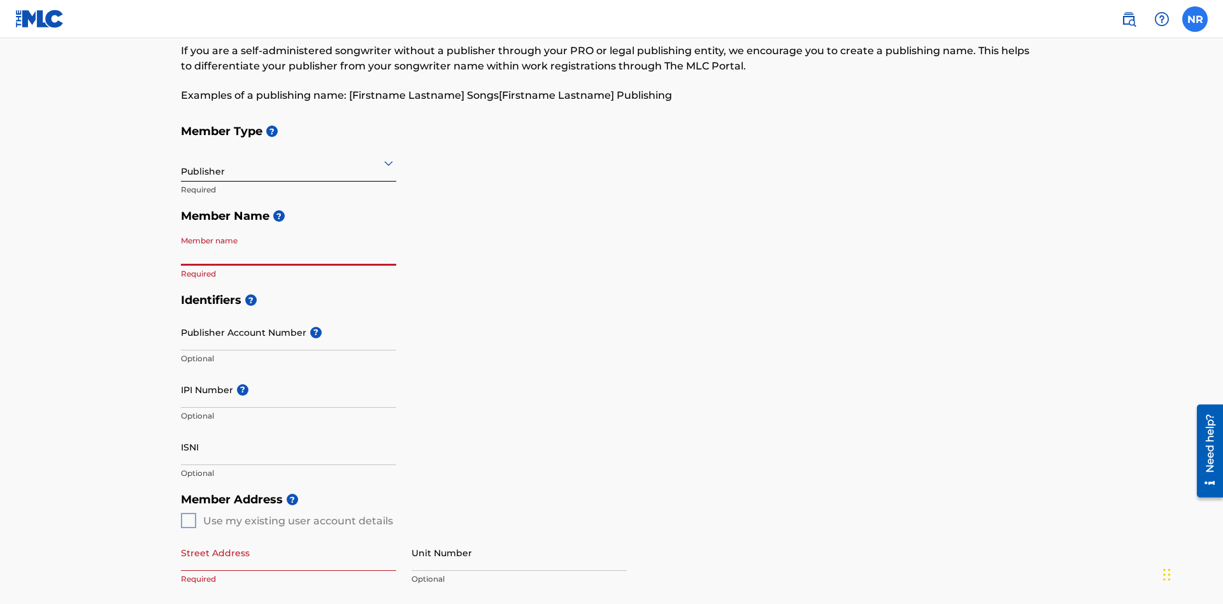
click at [1195, 18] on label at bounding box center [1194, 18] width 25 height 25
click at [1195, 19] on input "NR [PERSON_NAME] [EMAIL_ADDRESS][DOMAIN_NAME] Notification Preferences Profile …" at bounding box center [1195, 19] width 0 height 0
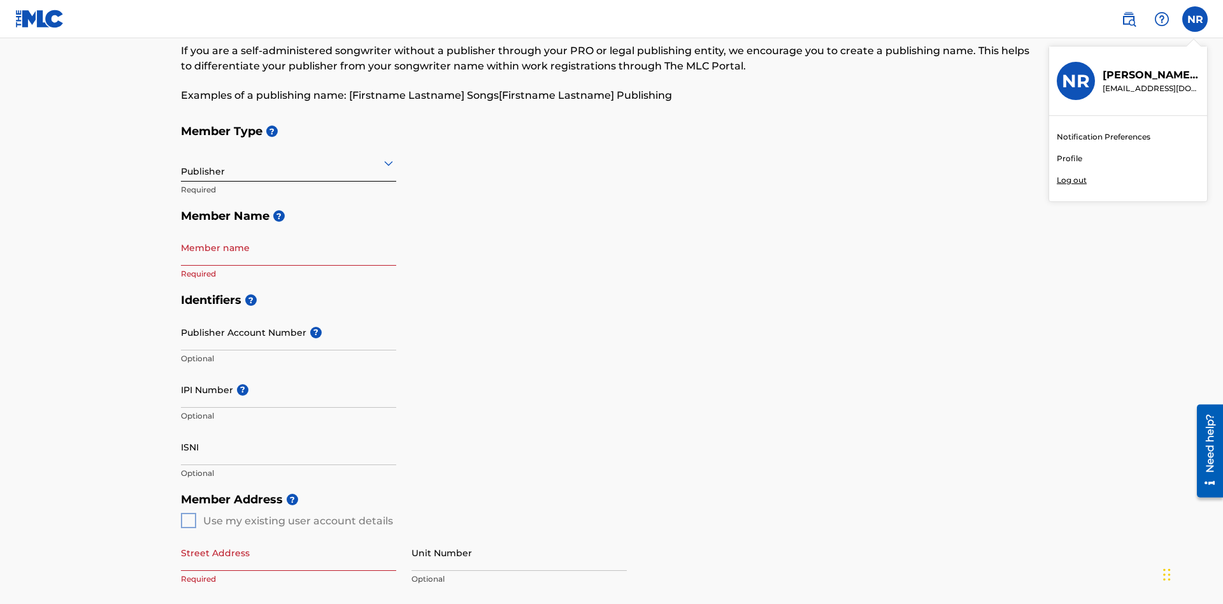
click at [1071, 180] on p "Log out" at bounding box center [1072, 180] width 30 height 11
click at [1195, 19] on input "NR [PERSON_NAME] [EMAIL_ADDRESS][DOMAIN_NAME] Notification Preferences Profile …" at bounding box center [1195, 19] width 0 height 0
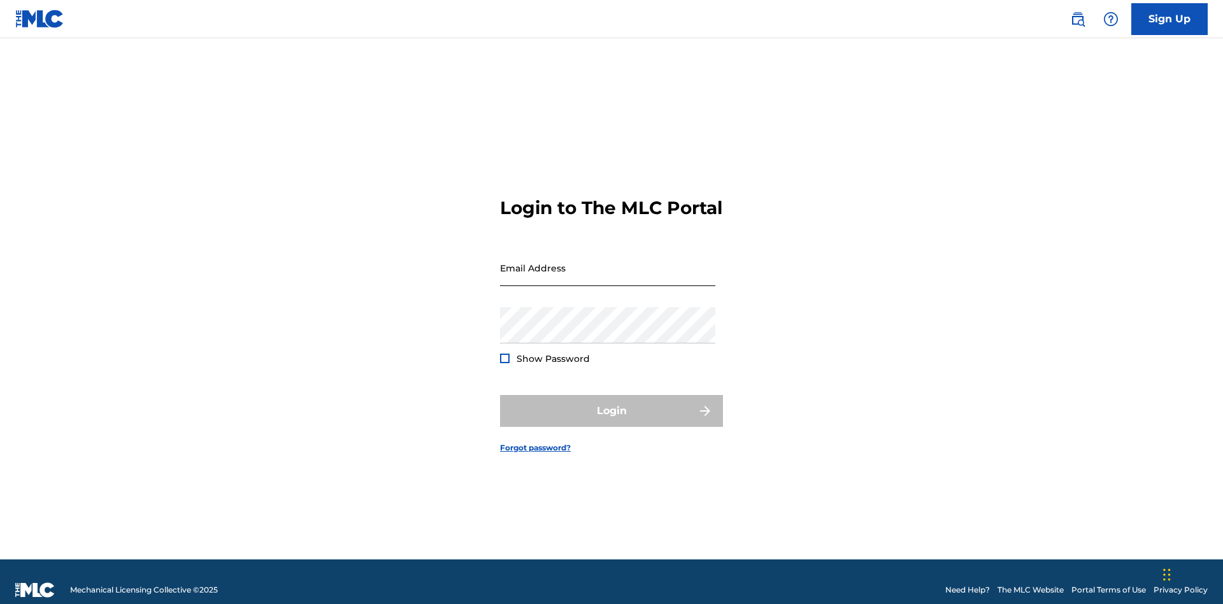
click at [608, 262] on input "Email Address" at bounding box center [607, 268] width 215 height 36
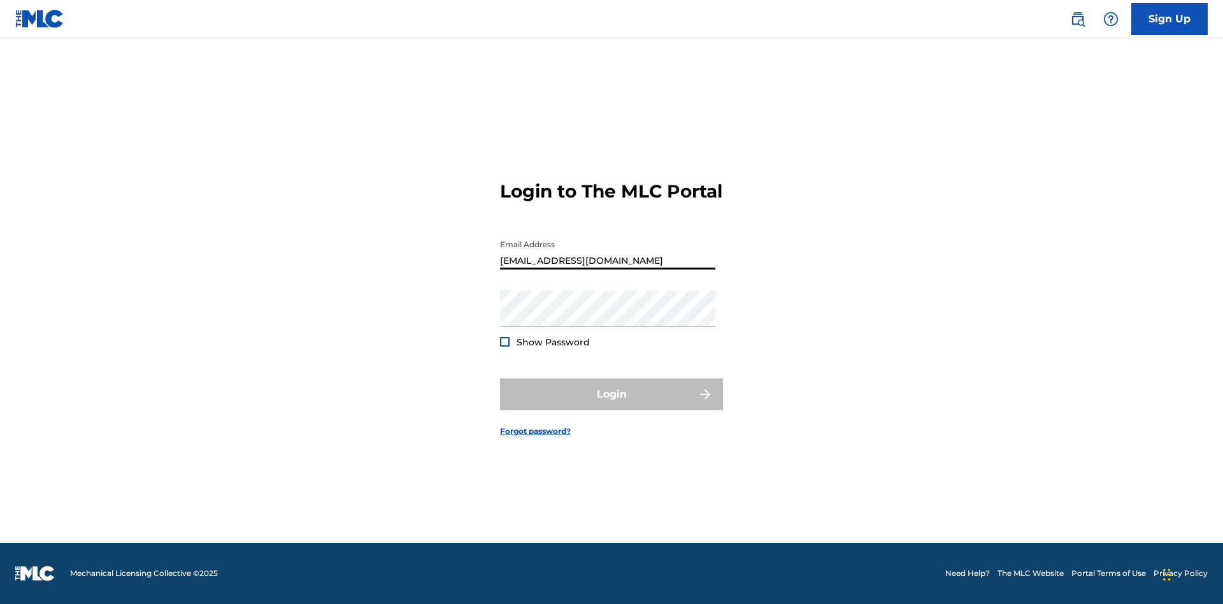
scroll to position [0, 31]
type input "[EMAIL_ADDRESS][DOMAIN_NAME]"
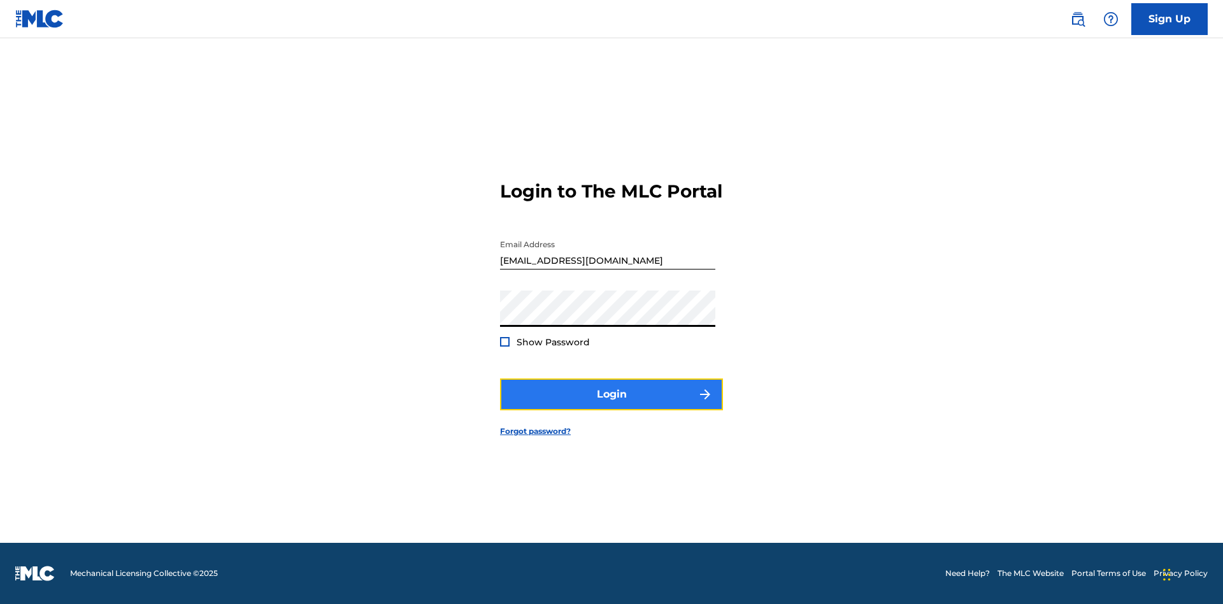
click at [612, 405] on button "Login" at bounding box center [611, 394] width 223 height 32
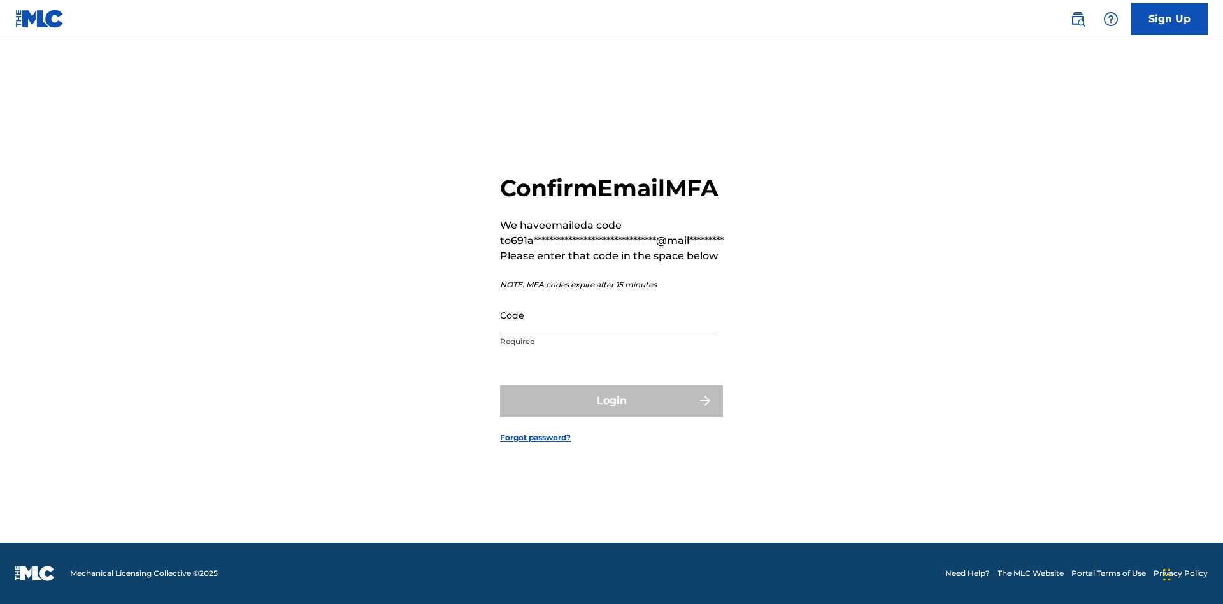
click at [608, 329] on input "Code" at bounding box center [607, 315] width 215 height 36
type input "584234"
click at [612, 415] on button "Login" at bounding box center [611, 401] width 223 height 32
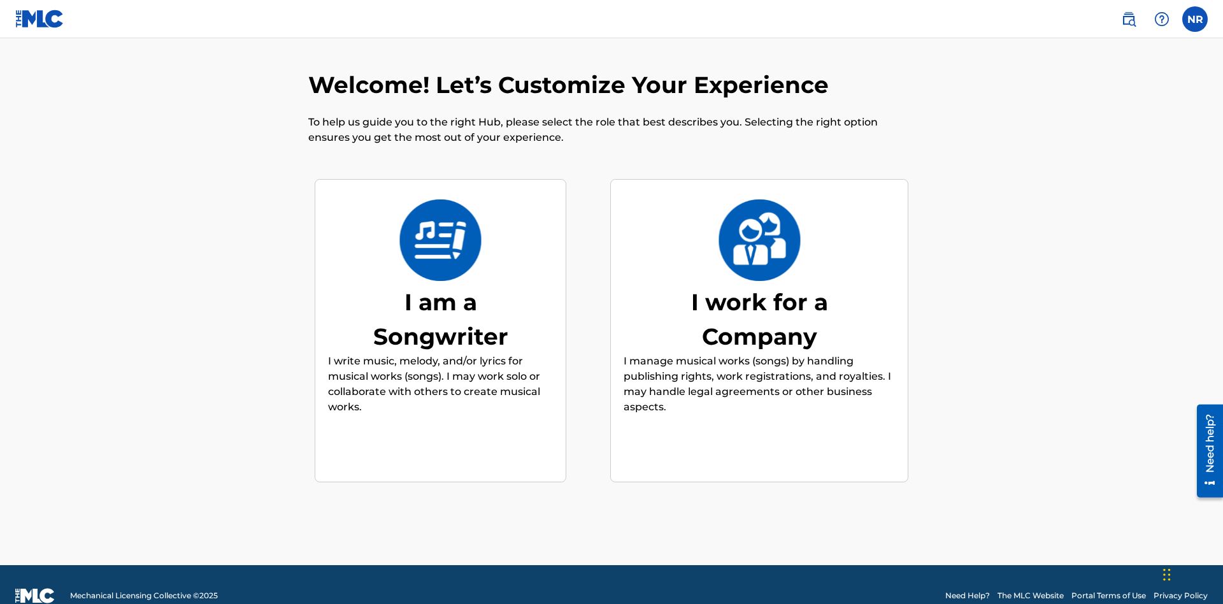
click at [759, 296] on div "I work for a Company" at bounding box center [759, 319] width 191 height 69
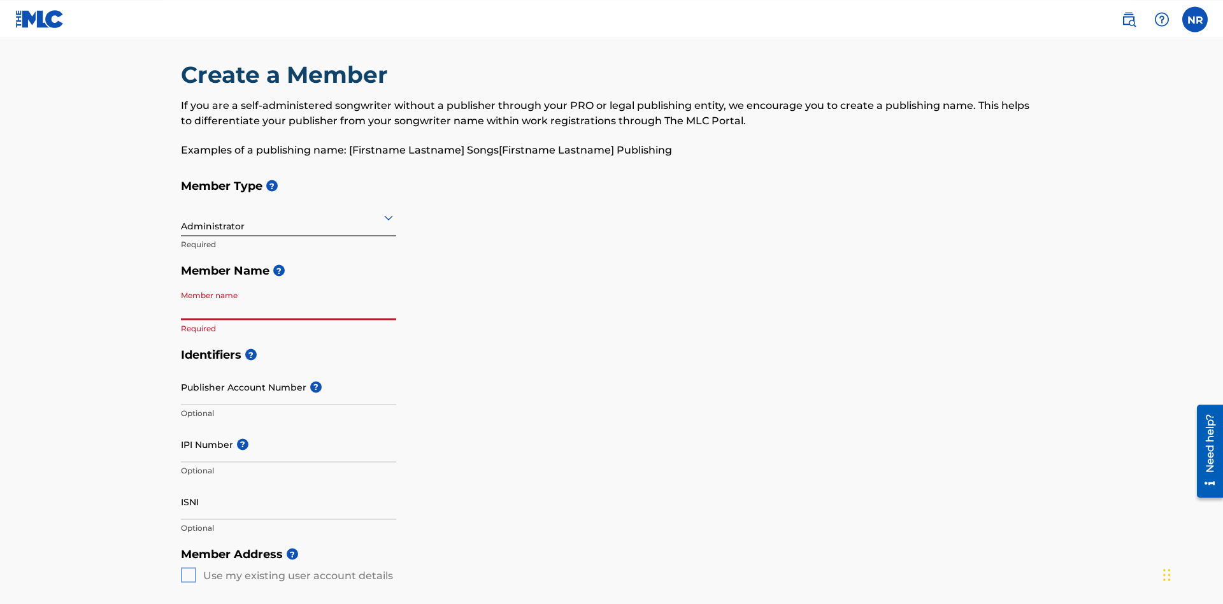
scroll to position [64, 0]
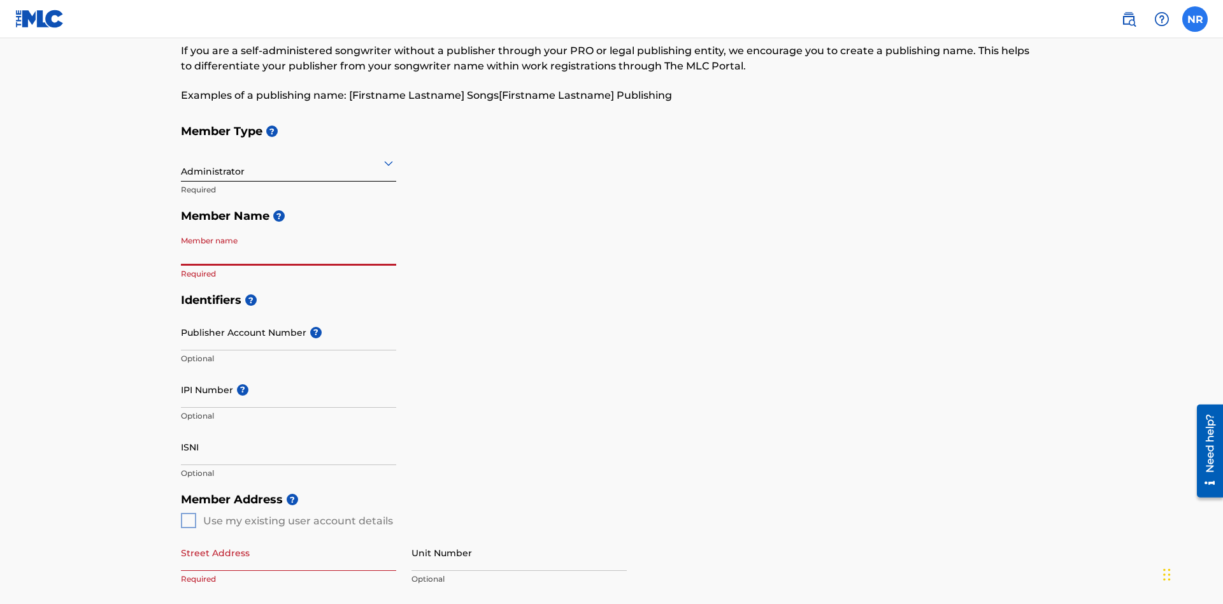
click at [1195, 18] on label at bounding box center [1194, 18] width 25 height 25
click at [1195, 19] on input "NR Nicole Ribble 691a628f-6316-44a1-b624-b5cf896d7c5b@mailslurp.biz Notificatio…" at bounding box center [1195, 19] width 0 height 0
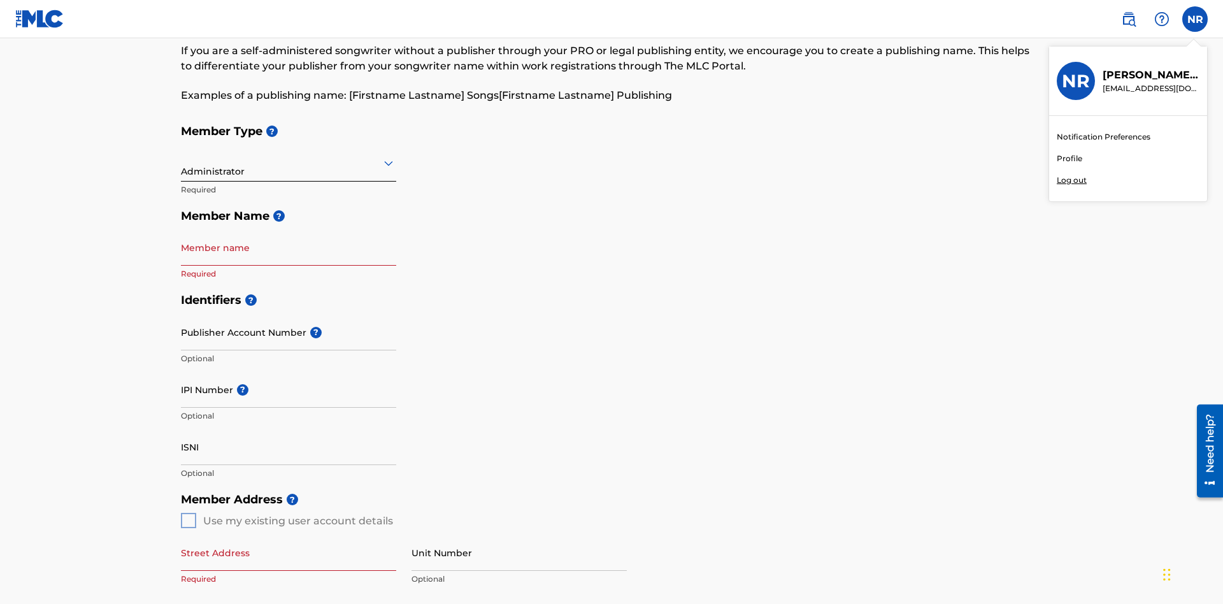
click at [1071, 180] on p "Log out" at bounding box center [1072, 180] width 30 height 11
click at [1195, 19] on input "NR Nicole Ribble 691a628f-6316-44a1-b624-b5cf896d7c5b@mailslurp.biz Notificatio…" at bounding box center [1195, 19] width 0 height 0
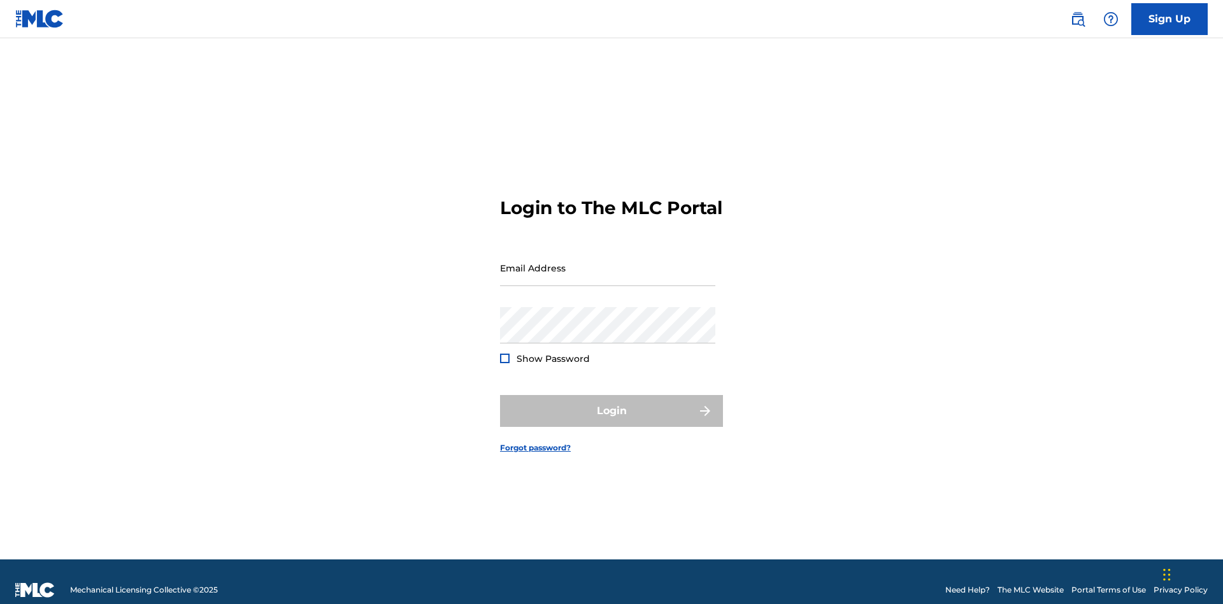
scroll to position [17, 0]
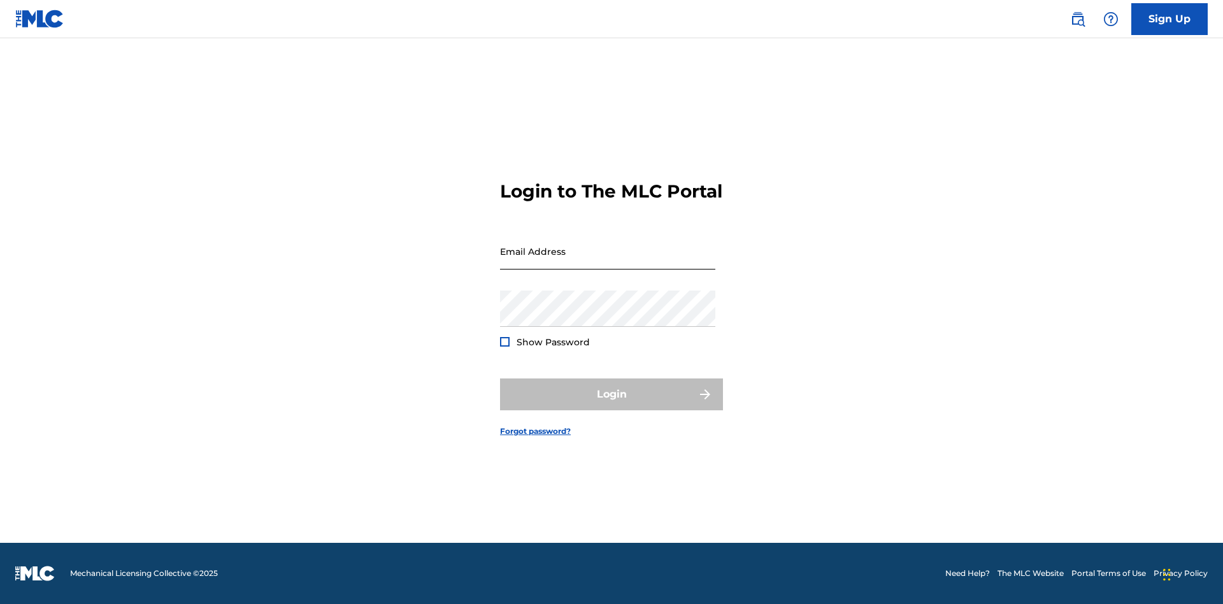
click at [608, 262] on input "Email Address" at bounding box center [607, 251] width 215 height 36
type input "[EMAIL_ADDRESS][DOMAIN_NAME]"
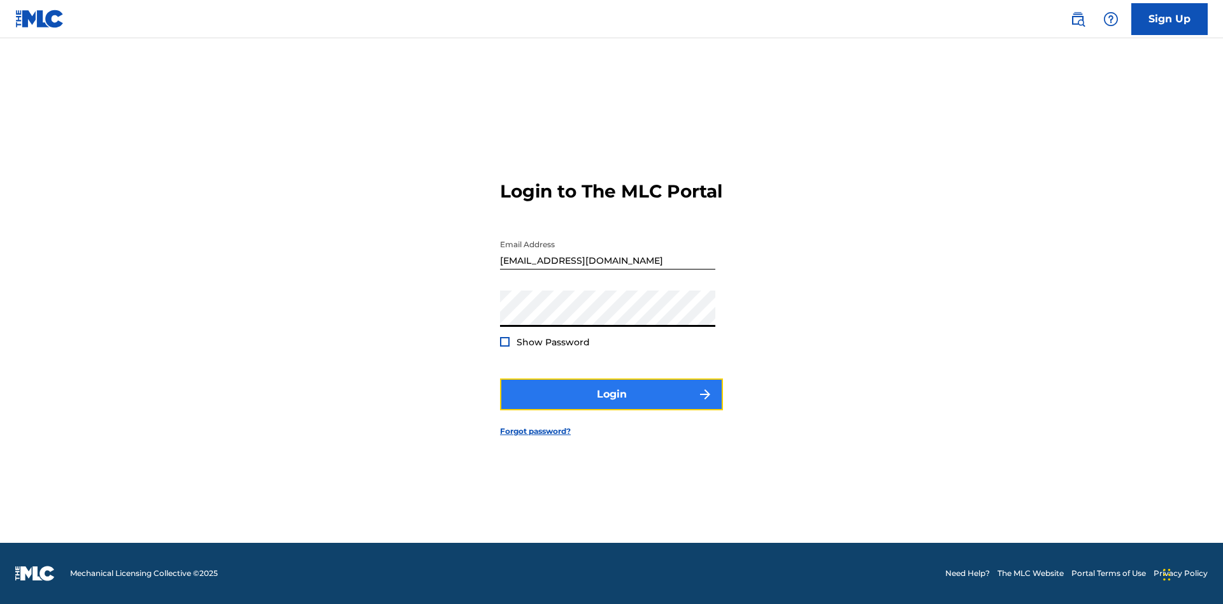
click at [612, 405] on button "Login" at bounding box center [611, 394] width 223 height 32
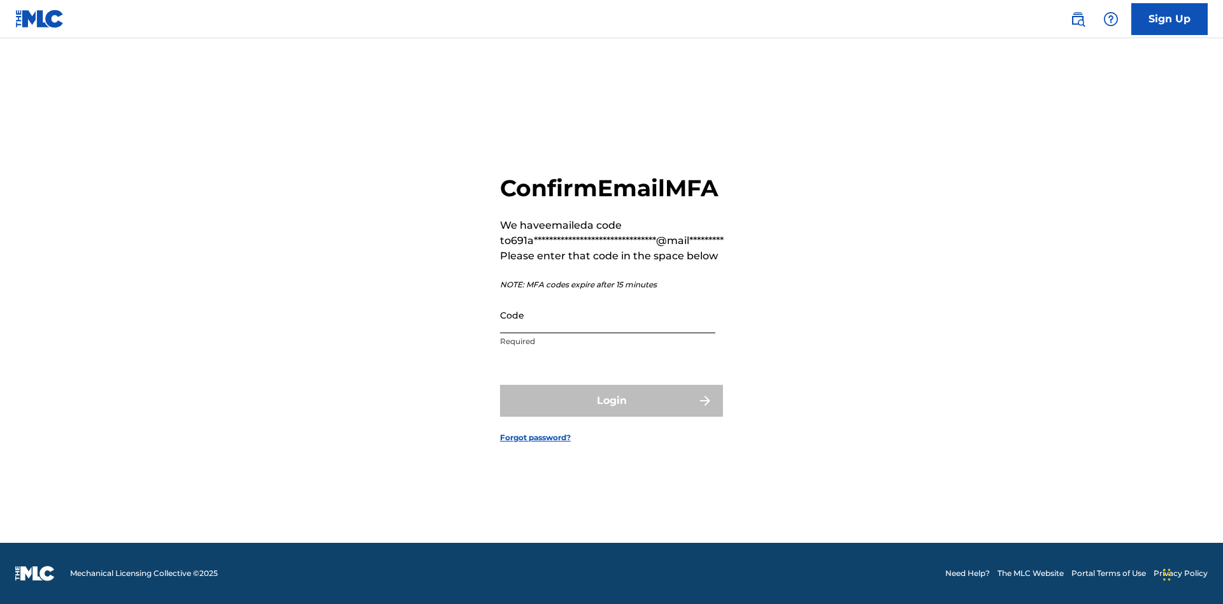
click at [608, 329] on input "Code" at bounding box center [607, 315] width 215 height 36
type input "125243"
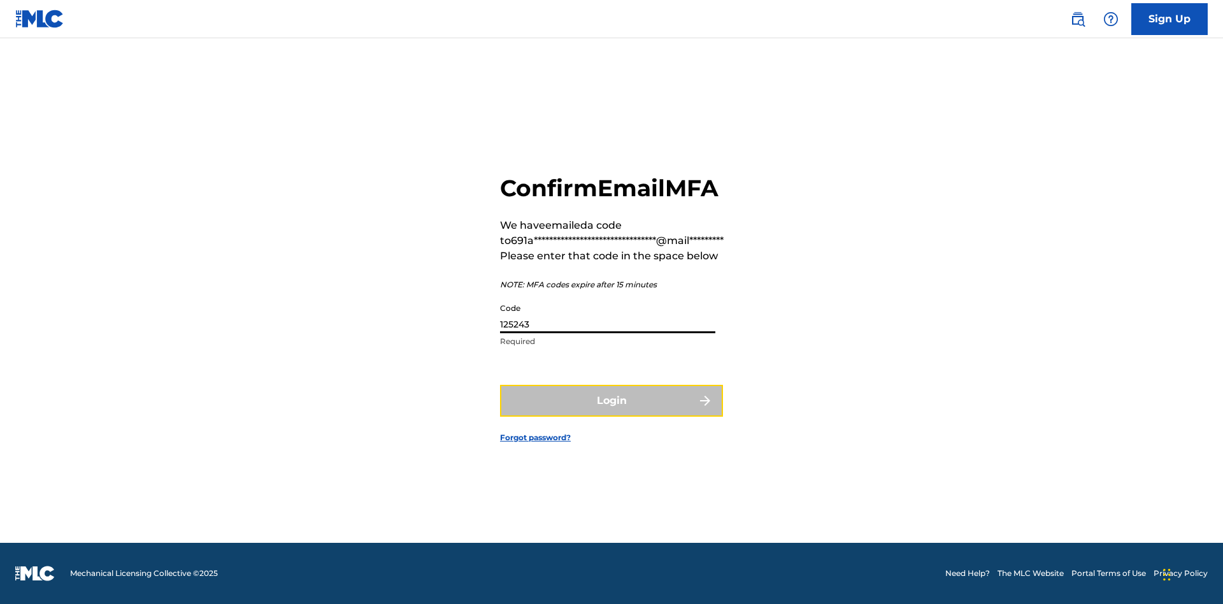
click at [612, 415] on button "Login" at bounding box center [611, 401] width 223 height 32
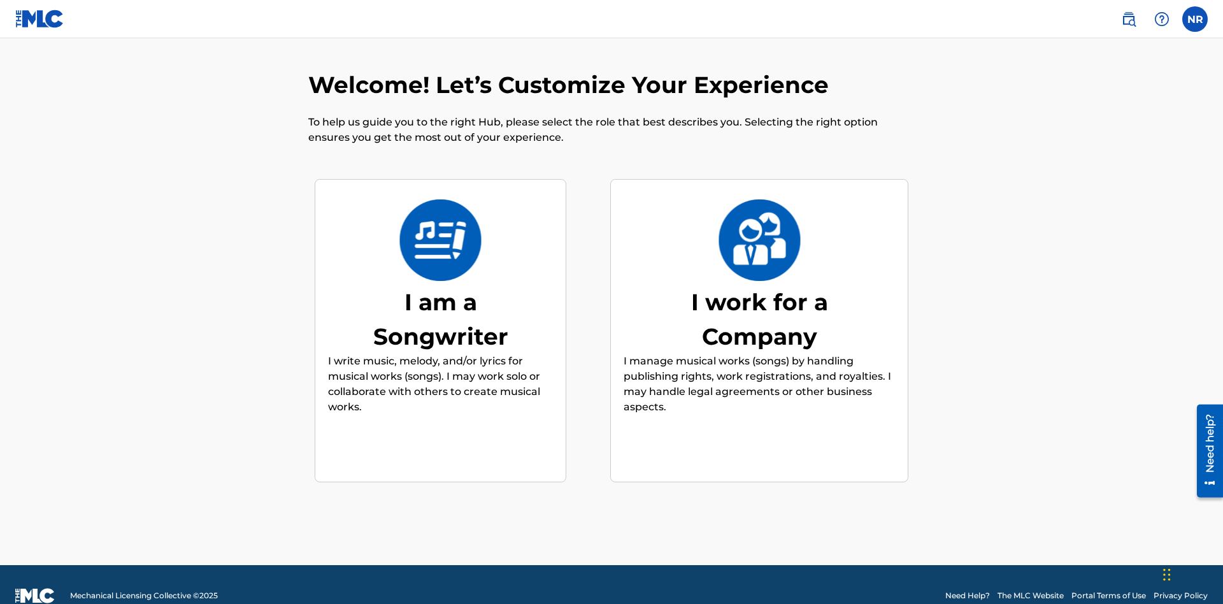
click at [759, 296] on div "I work for a Company" at bounding box center [759, 319] width 191 height 69
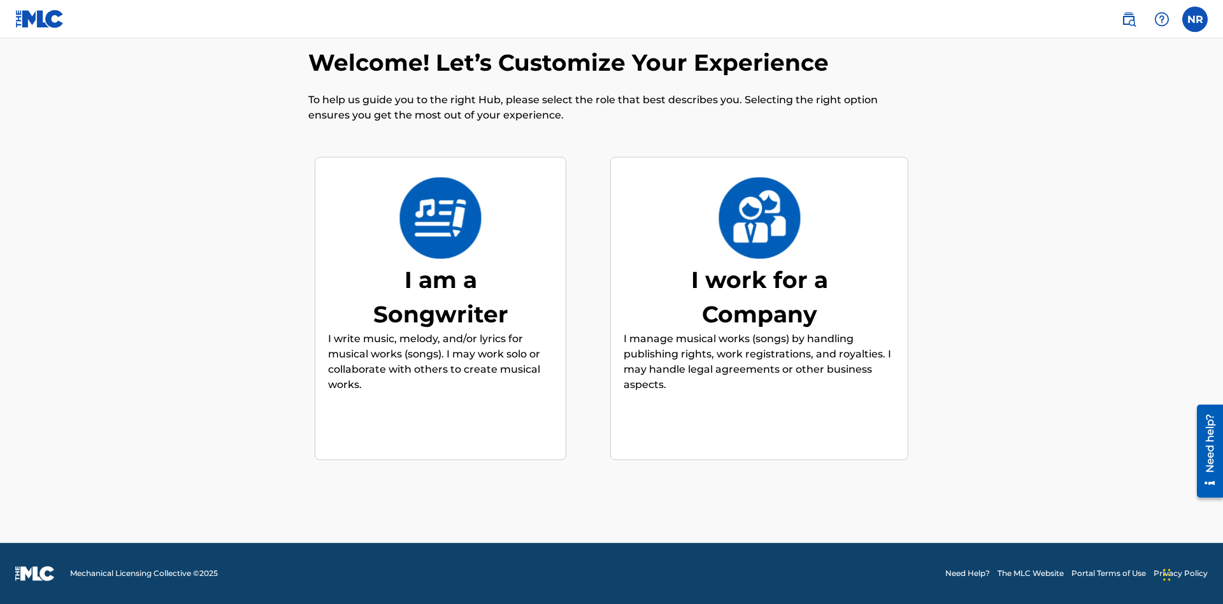
scroll to position [266, 0]
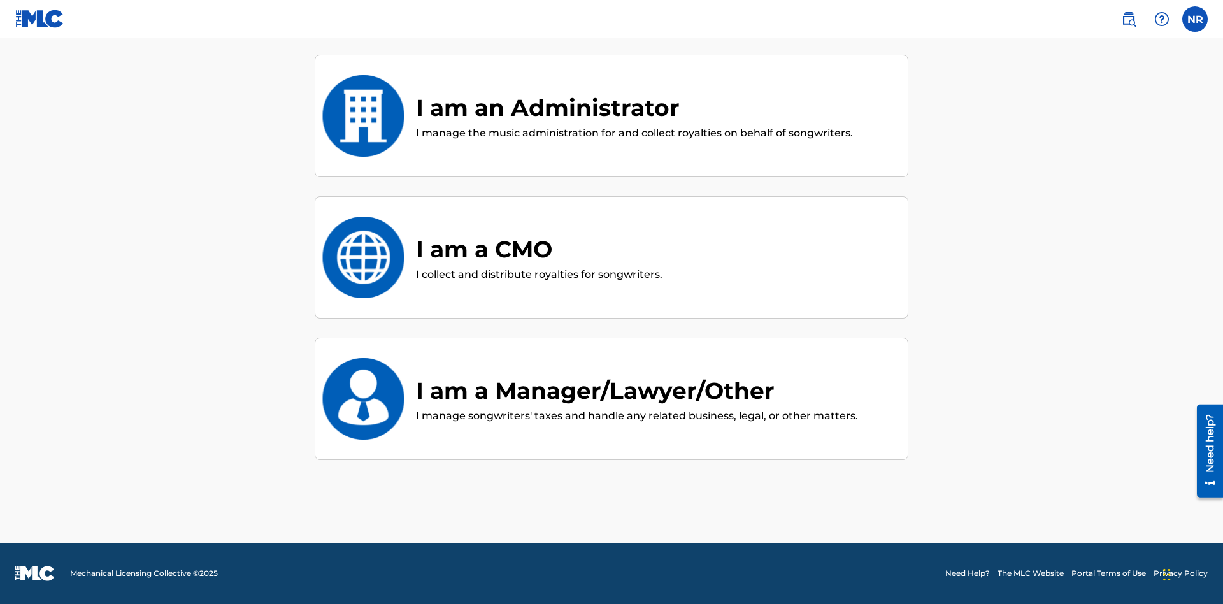
click at [538, 249] on div "I am a CMO" at bounding box center [539, 249] width 247 height 34
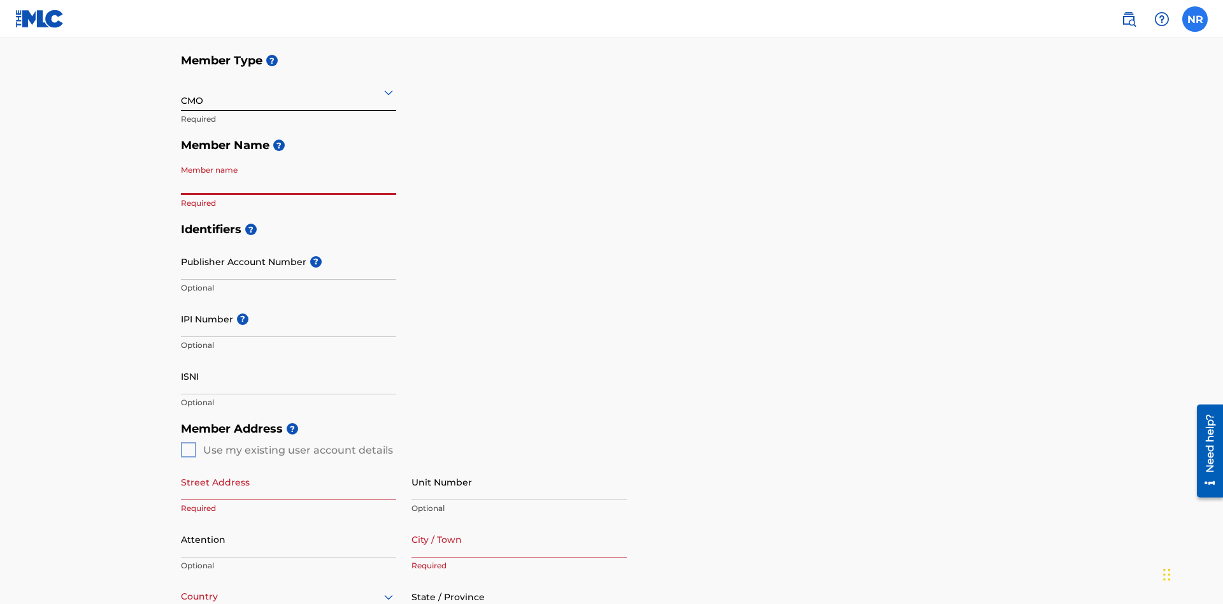
click at [1195, 18] on label at bounding box center [1194, 18] width 25 height 25
click at [1195, 19] on input "NR Nicole Ribble 691a628f-6316-44a1-b624-b5cf896d7c5b@mailslurp.biz Notificatio…" at bounding box center [1195, 19] width 0 height 0
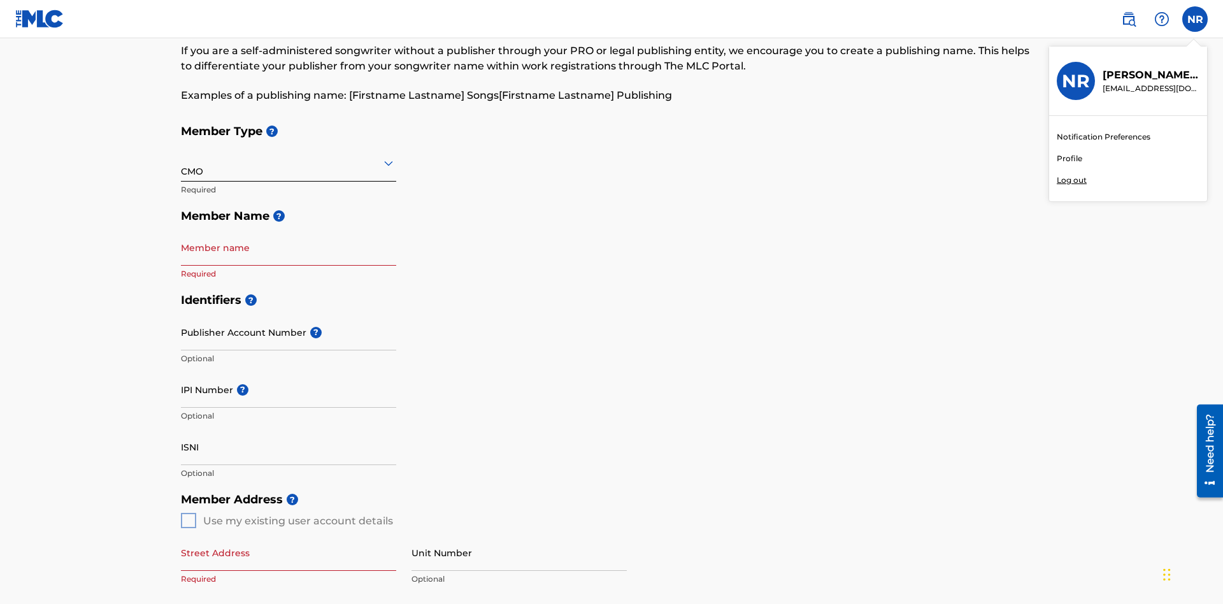
click at [1071, 180] on p "Log out" at bounding box center [1072, 180] width 30 height 11
click at [1195, 19] on input "NR Nicole Ribble 691a628f-6316-44a1-b624-b5cf896d7c5b@mailslurp.biz Notificatio…" at bounding box center [1195, 19] width 0 height 0
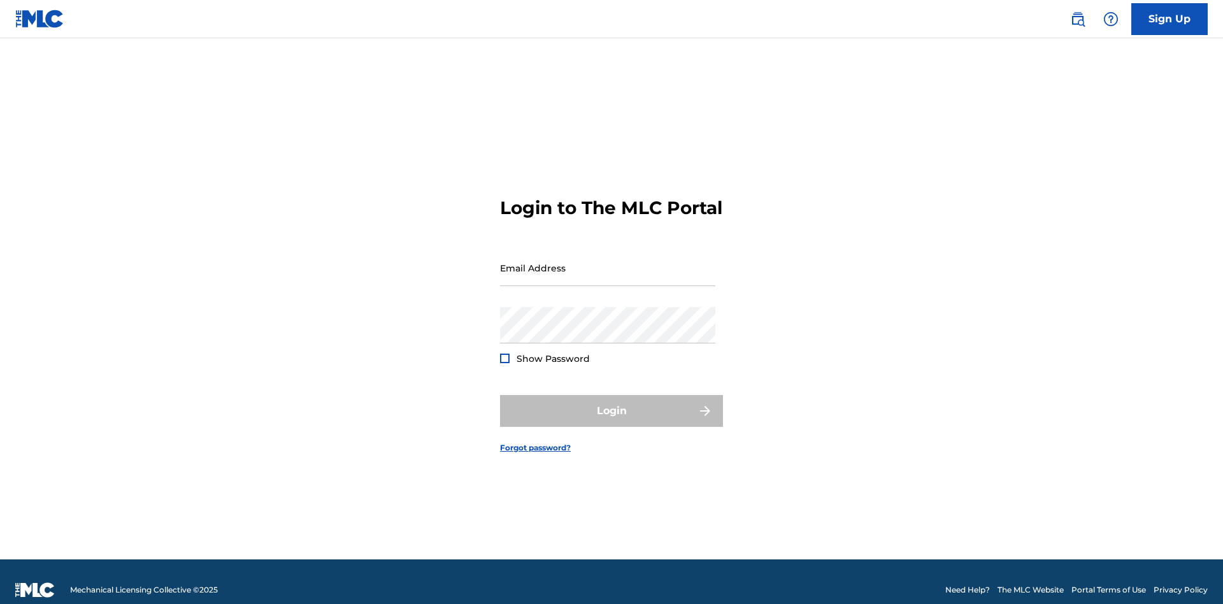
scroll to position [17, 0]
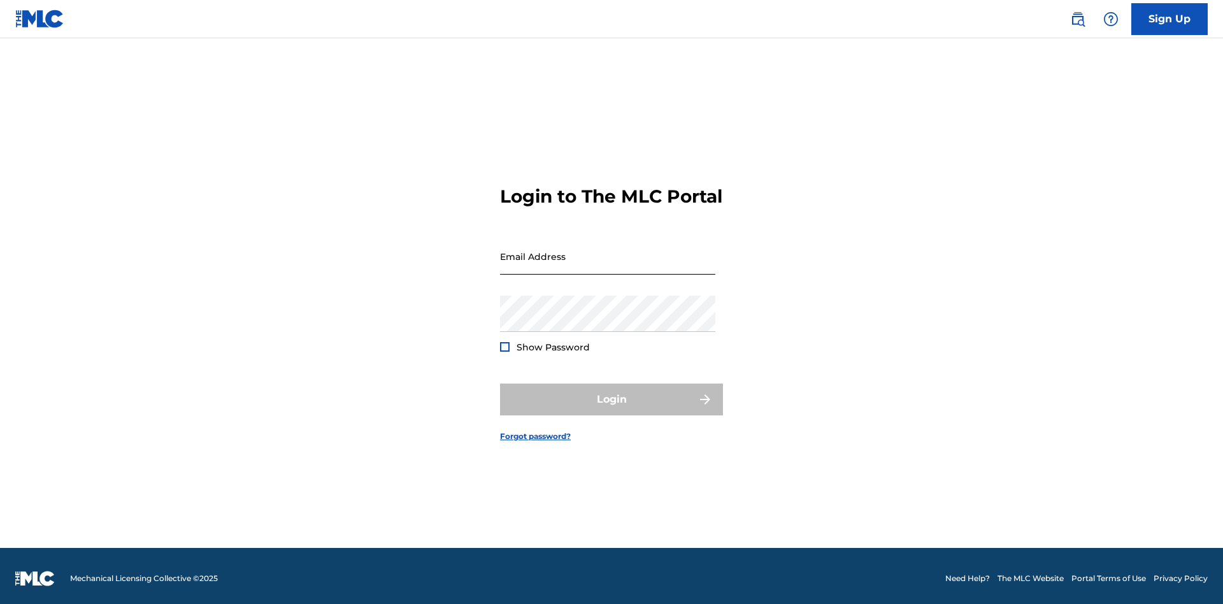
click at [608, 262] on input "Email Address" at bounding box center [607, 256] width 215 height 36
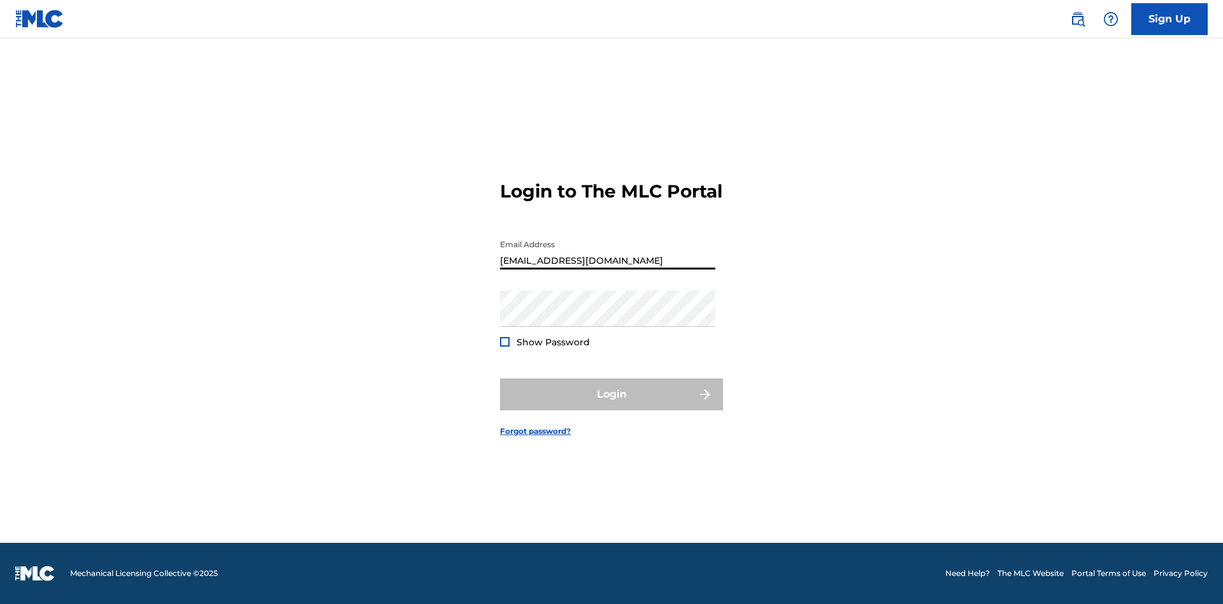
type input "[EMAIL_ADDRESS][DOMAIN_NAME]"
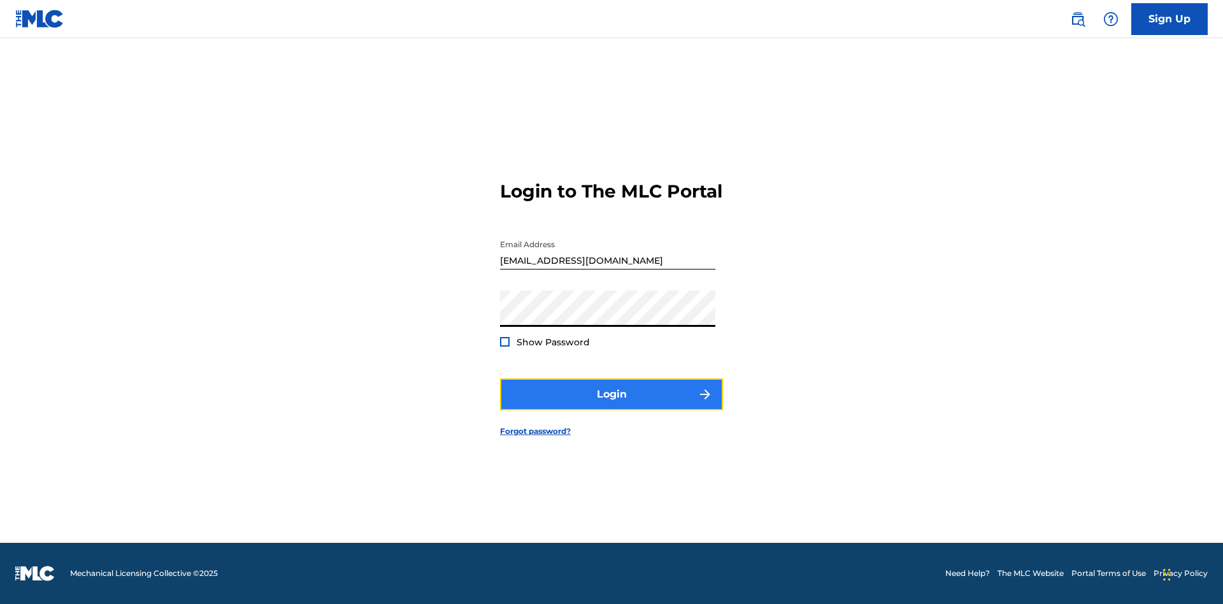
click at [612, 405] on button "Login" at bounding box center [611, 394] width 223 height 32
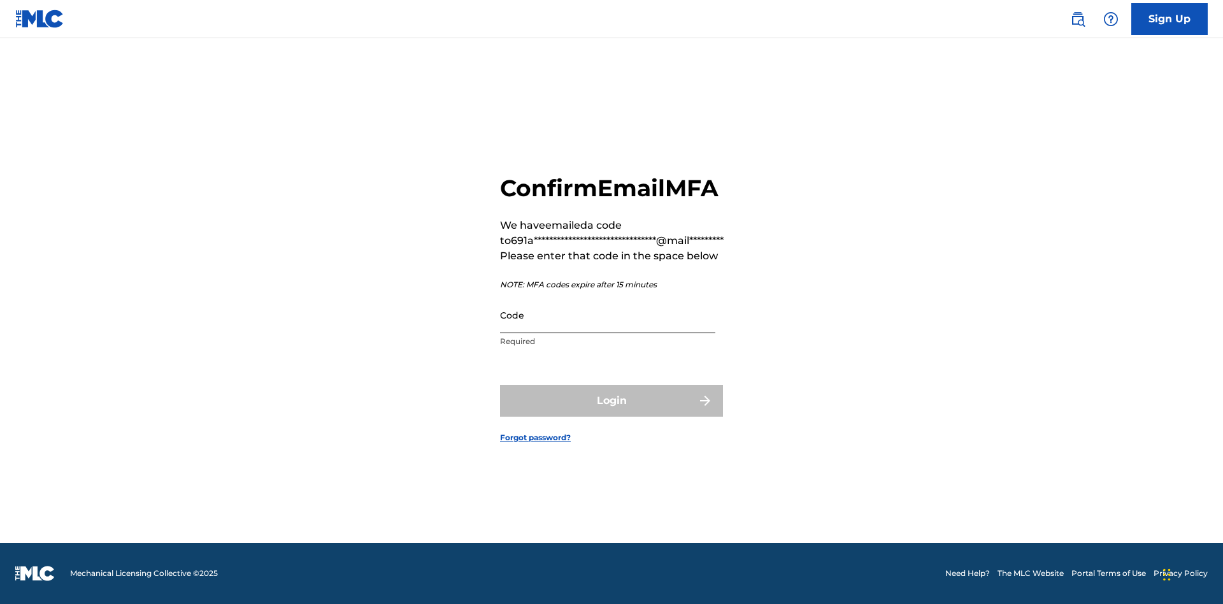
click at [608, 329] on input "Code" at bounding box center [607, 315] width 215 height 36
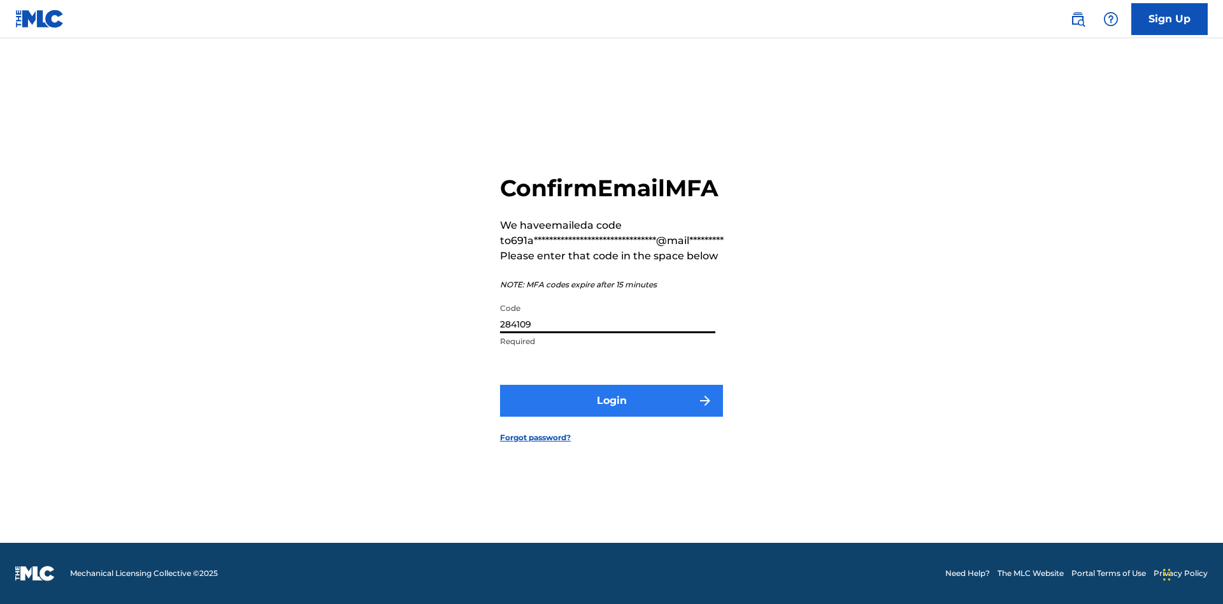
type input "284109"
click at [612, 415] on button "Login" at bounding box center [611, 401] width 223 height 32
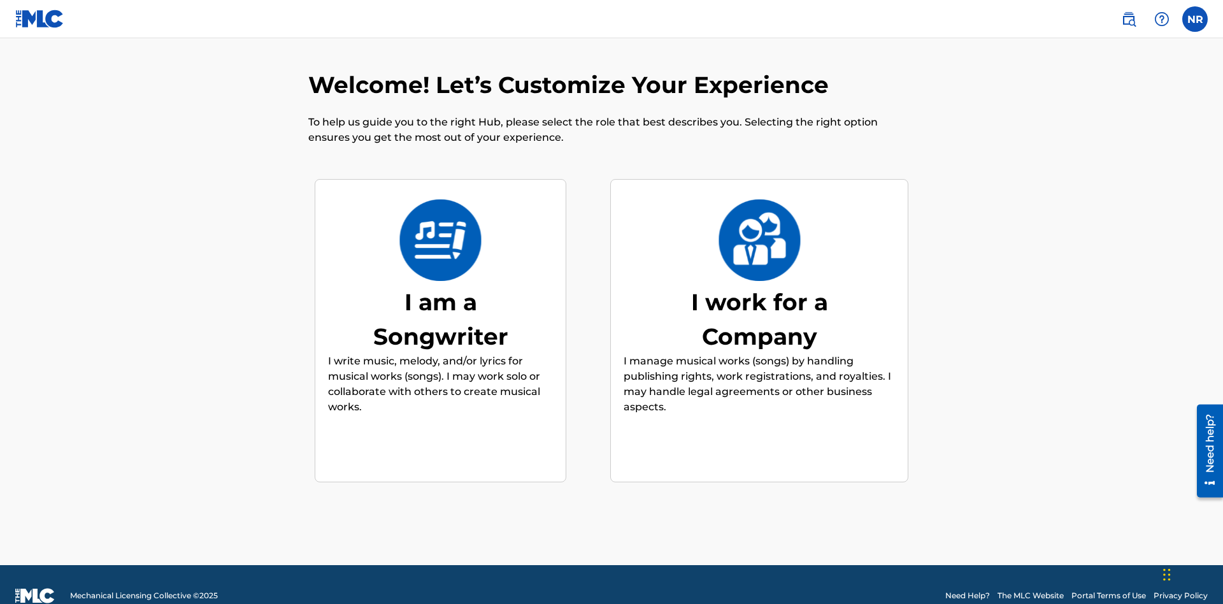
click at [759, 296] on div "I work for a Company" at bounding box center [759, 319] width 191 height 69
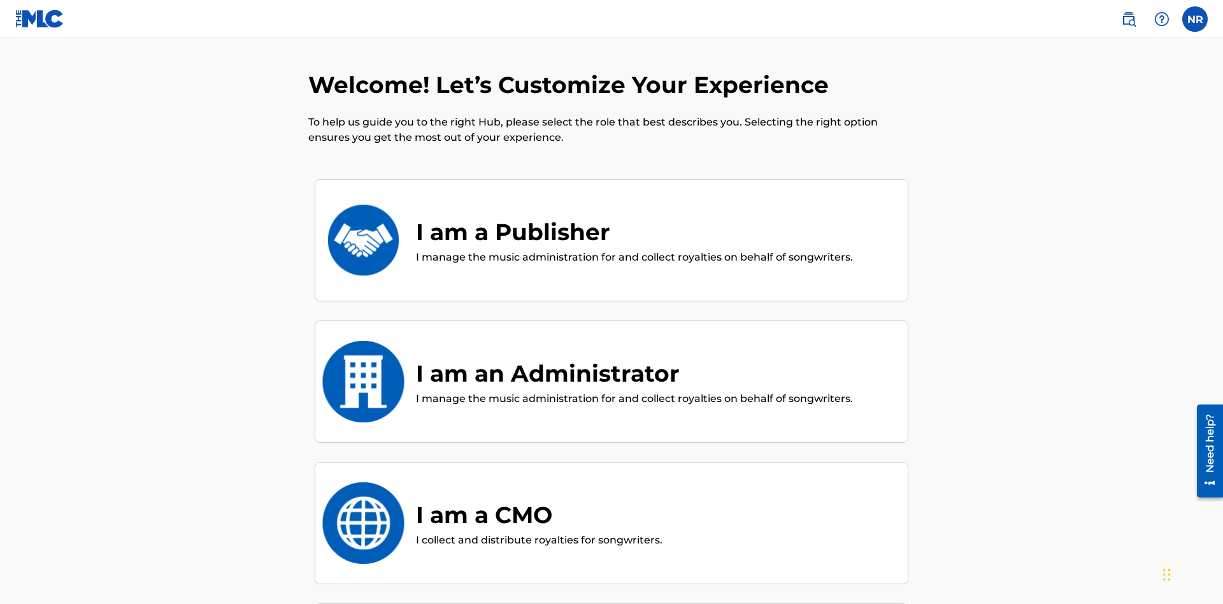
scroll to position [27, 0]
